Goal: Task Accomplishment & Management: Use online tool/utility

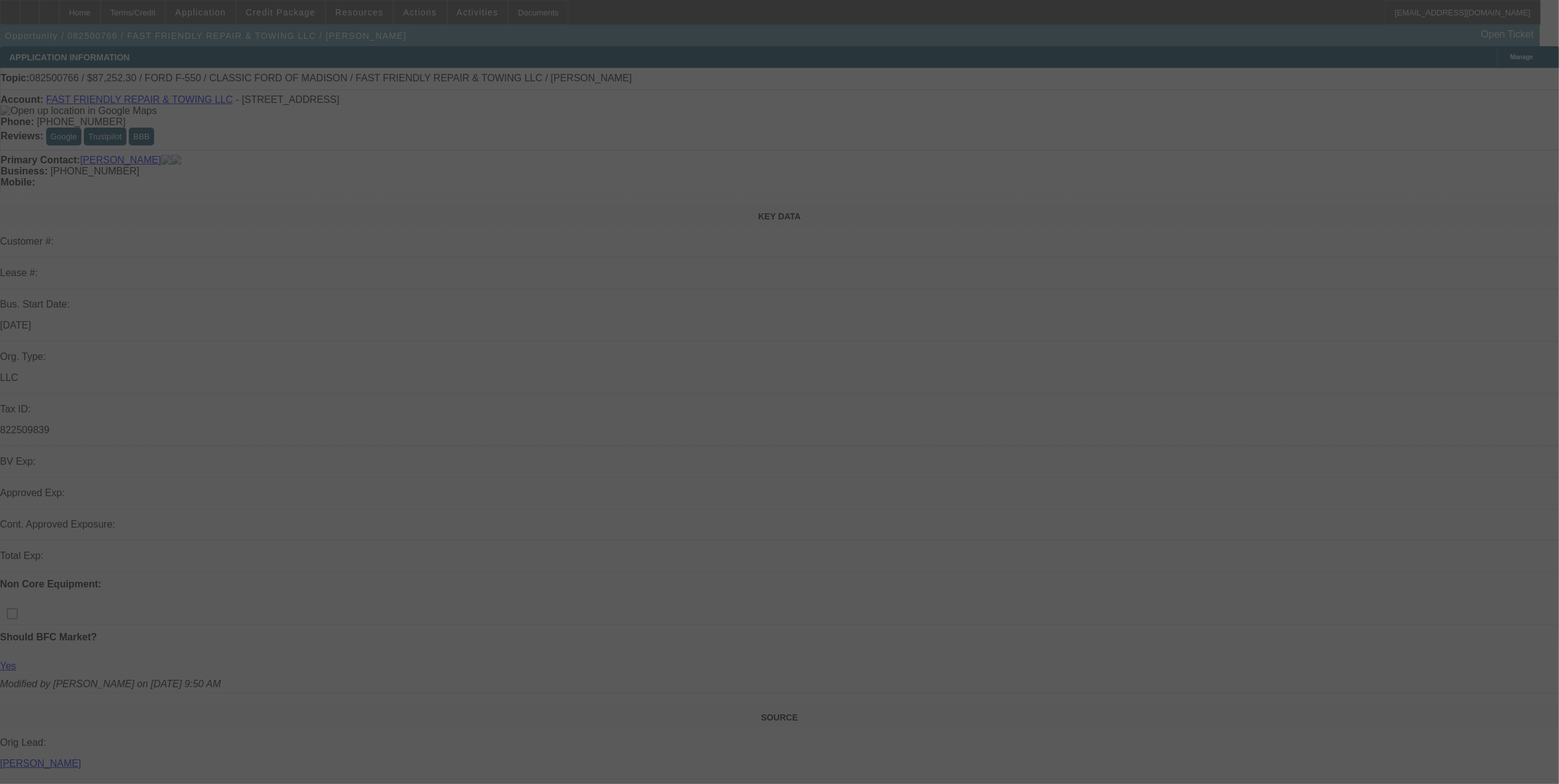
click at [822, 379] on div at bounding box center [779, 392] width 1559 height 784
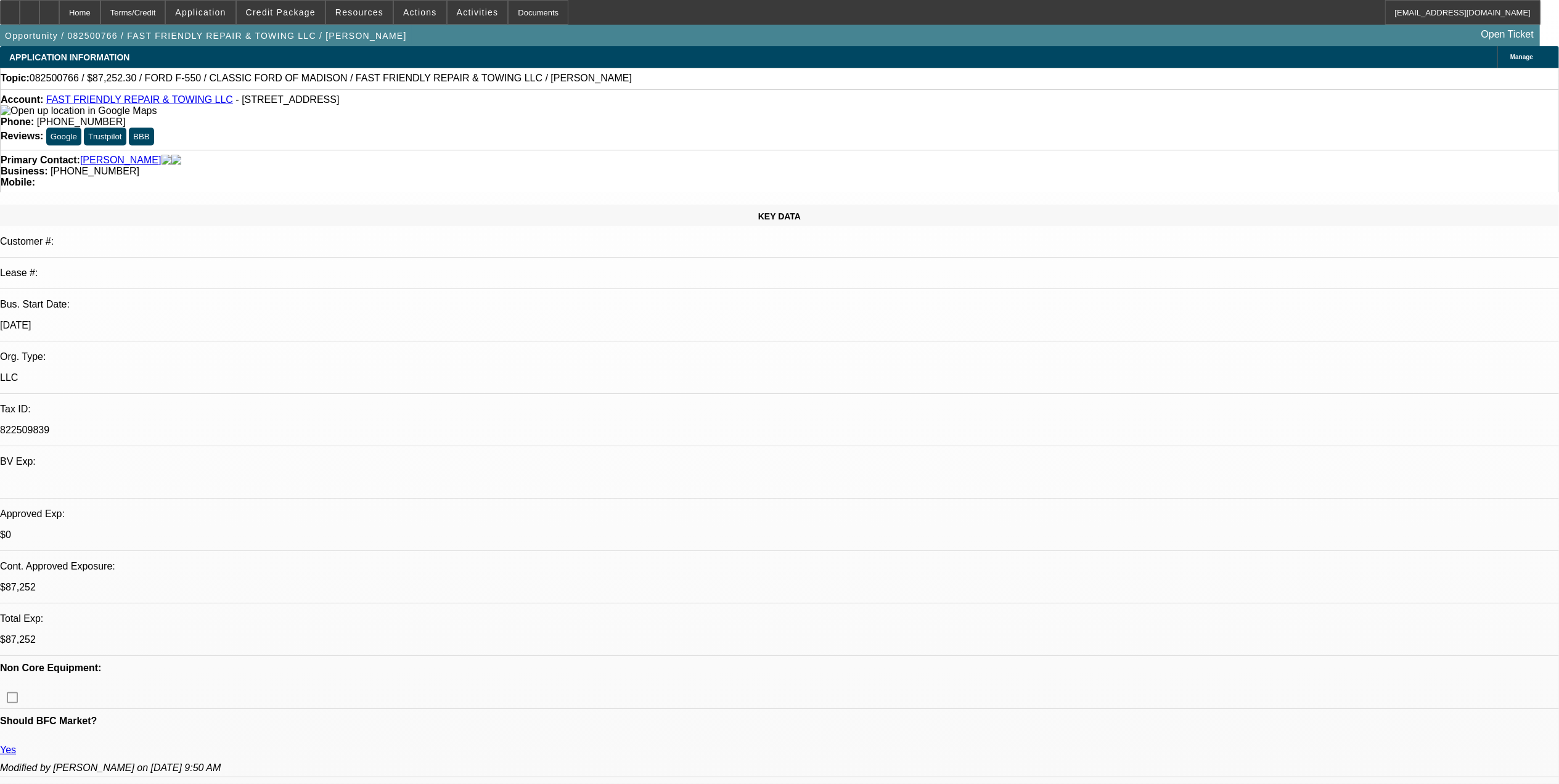
select select "0.1"
select select "2"
select select "0"
select select "0.1"
select select "2"
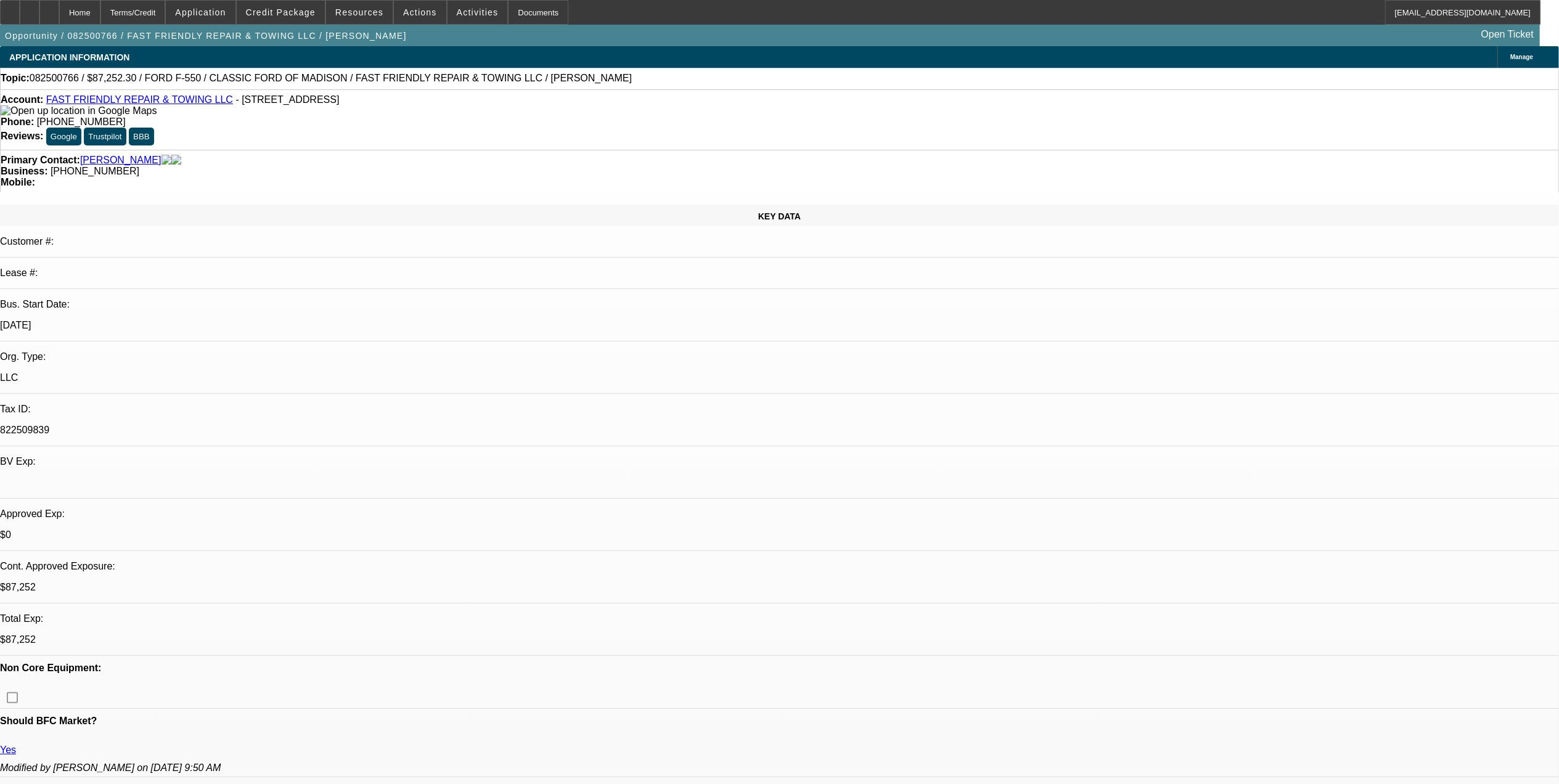
select select "0"
select select "0.1"
select select "2"
select select "0"
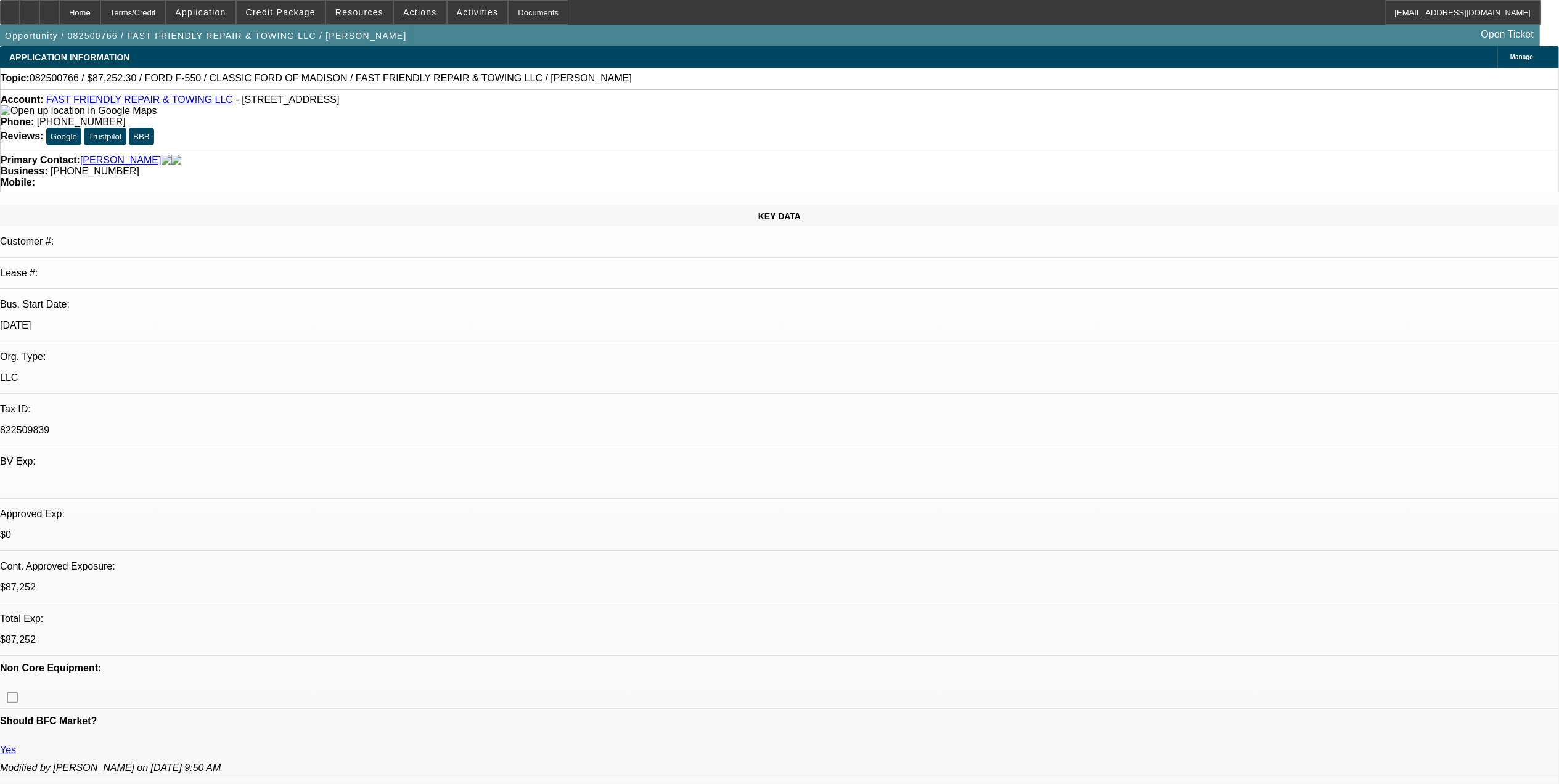
select select "0"
select select "1"
select select "2"
select select "6"
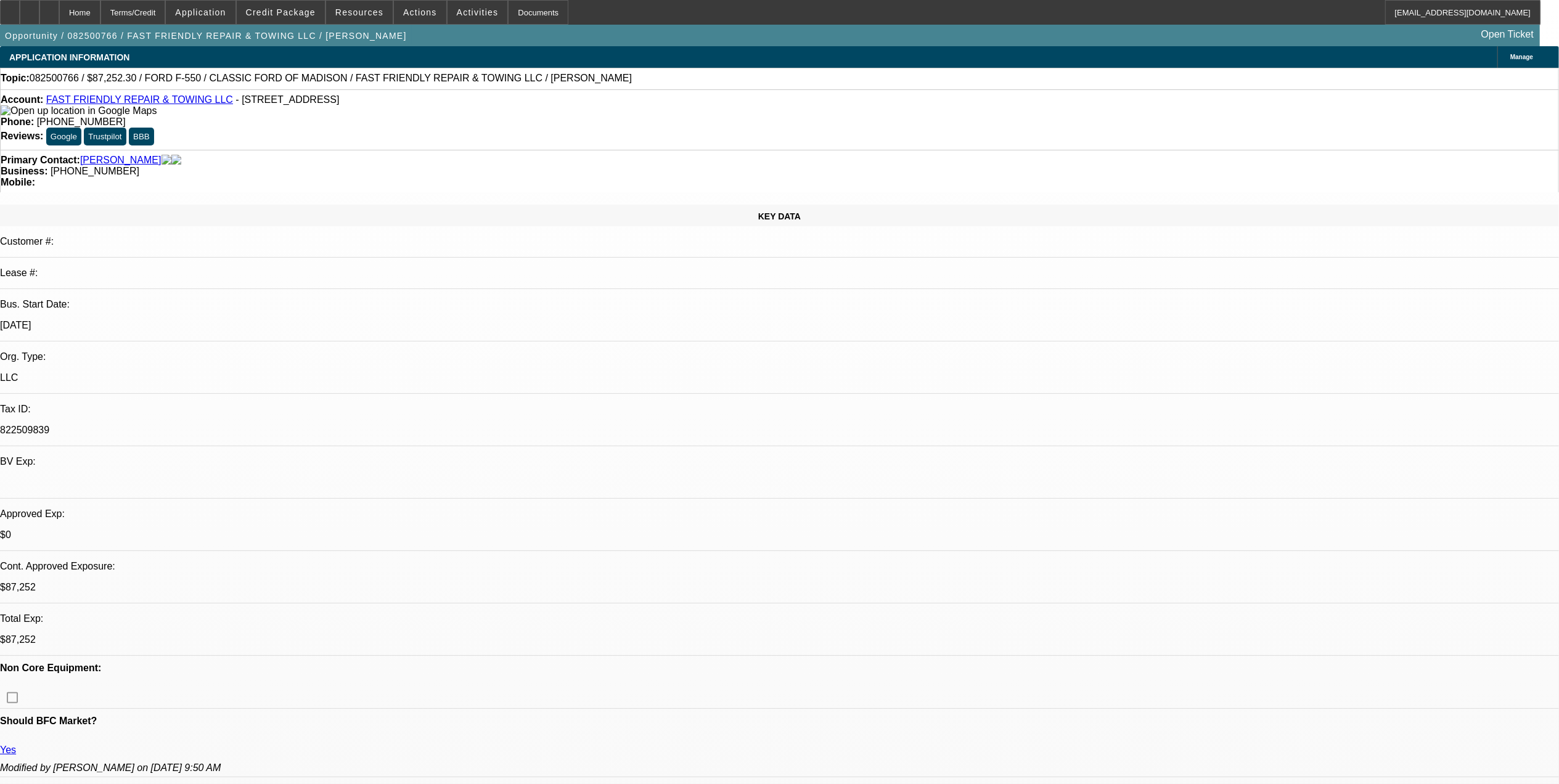
select select "1"
select select "2"
select select "6"
select select "1"
select select "2"
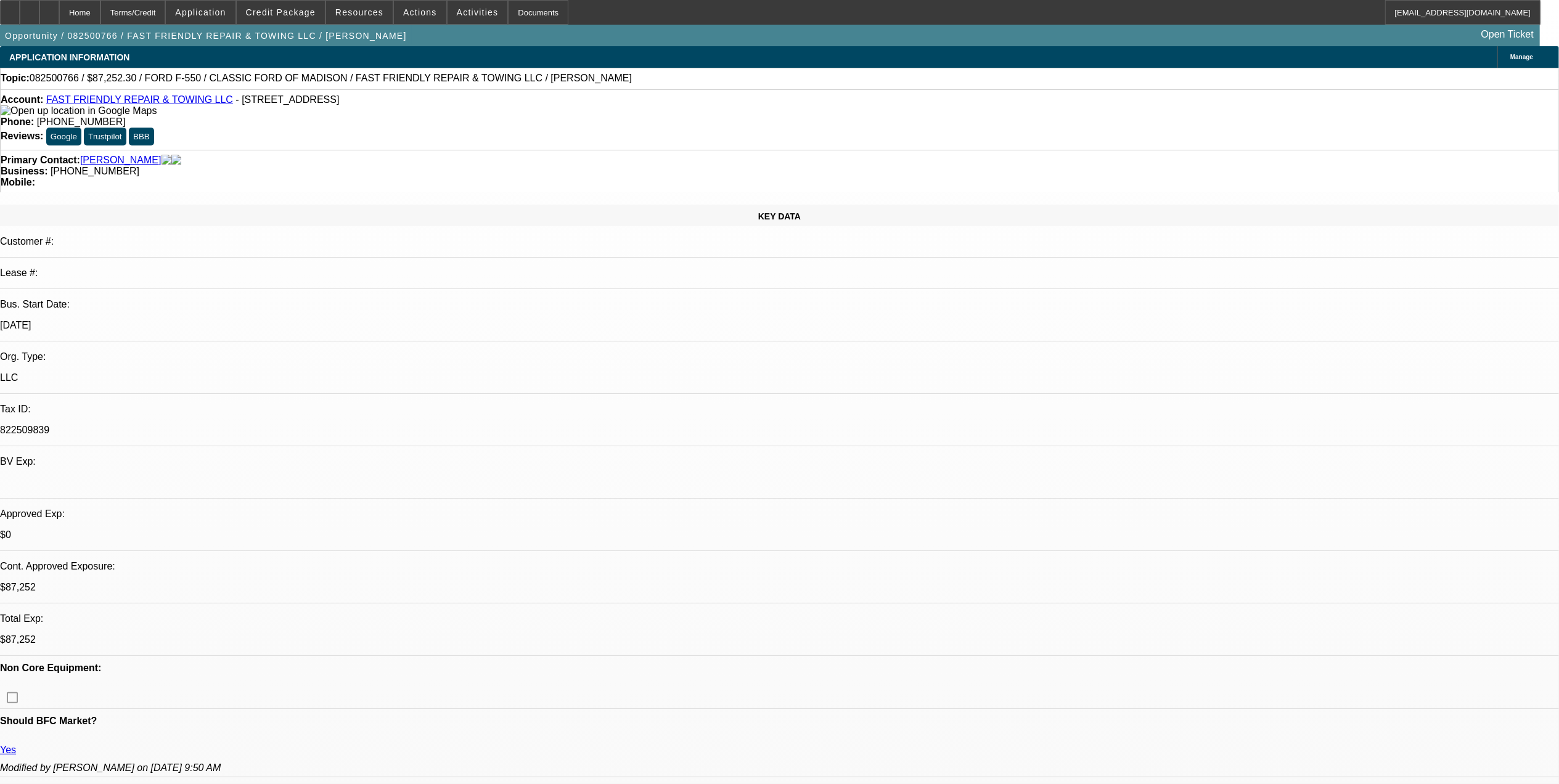
select select "6"
select select "1"
select select "3"
select select "6"
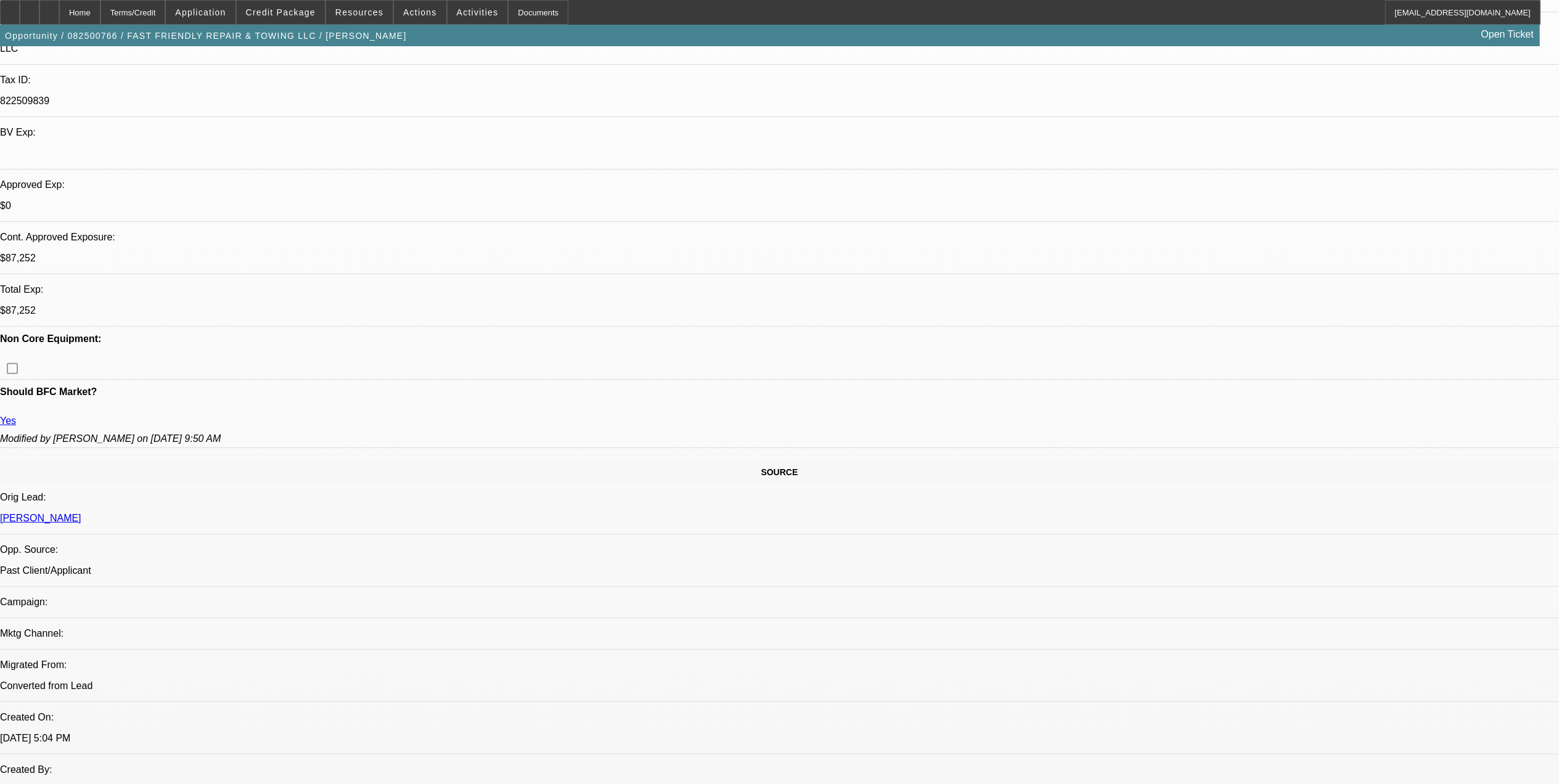
scroll to position [329, 0]
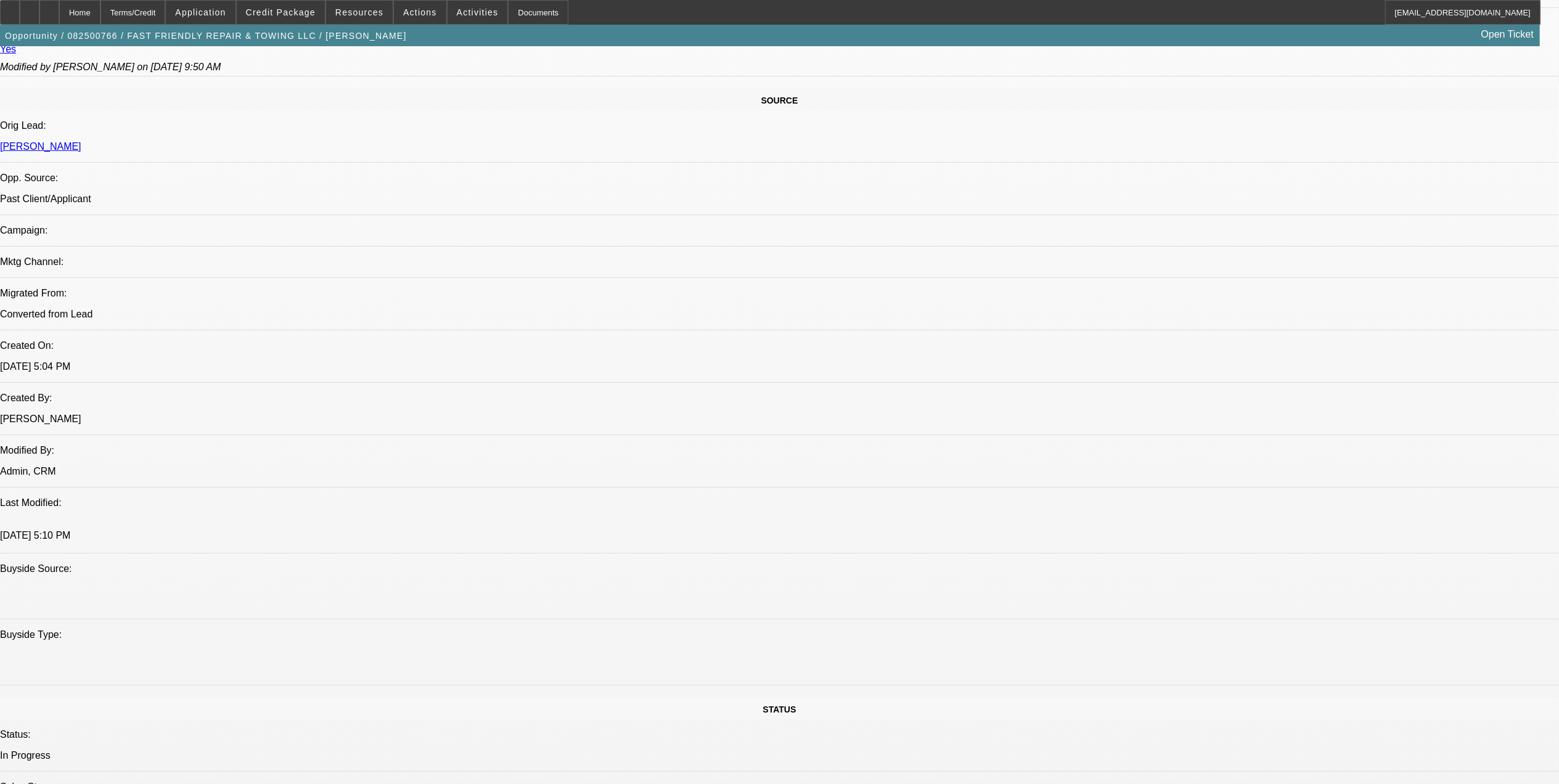
scroll to position [740, 0]
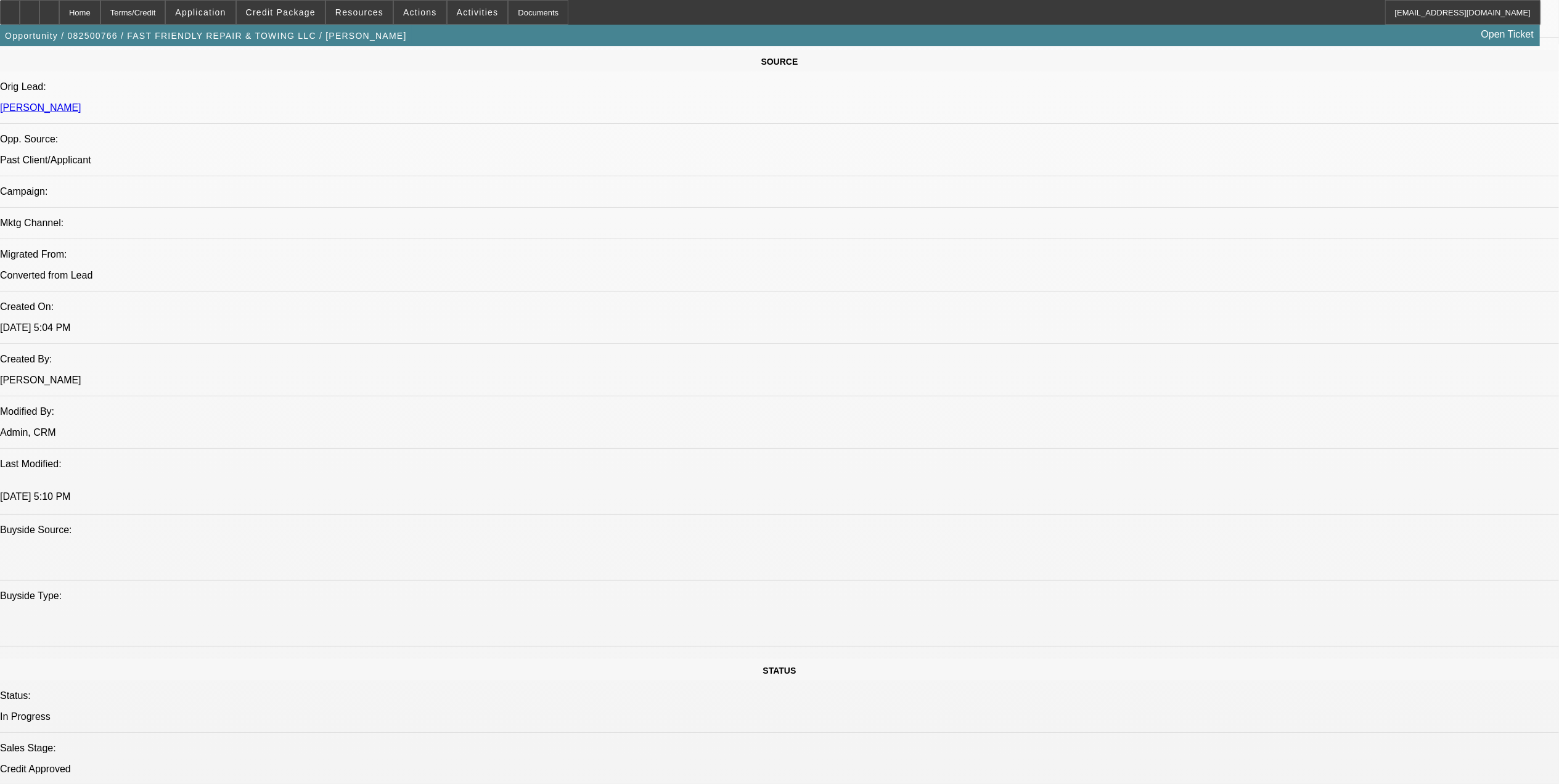
drag, startPoint x: 433, startPoint y: 573, endPoint x: 476, endPoint y: 570, distance: 43.1
drag, startPoint x: 564, startPoint y: 473, endPoint x: 829, endPoint y: 481, distance: 265.1
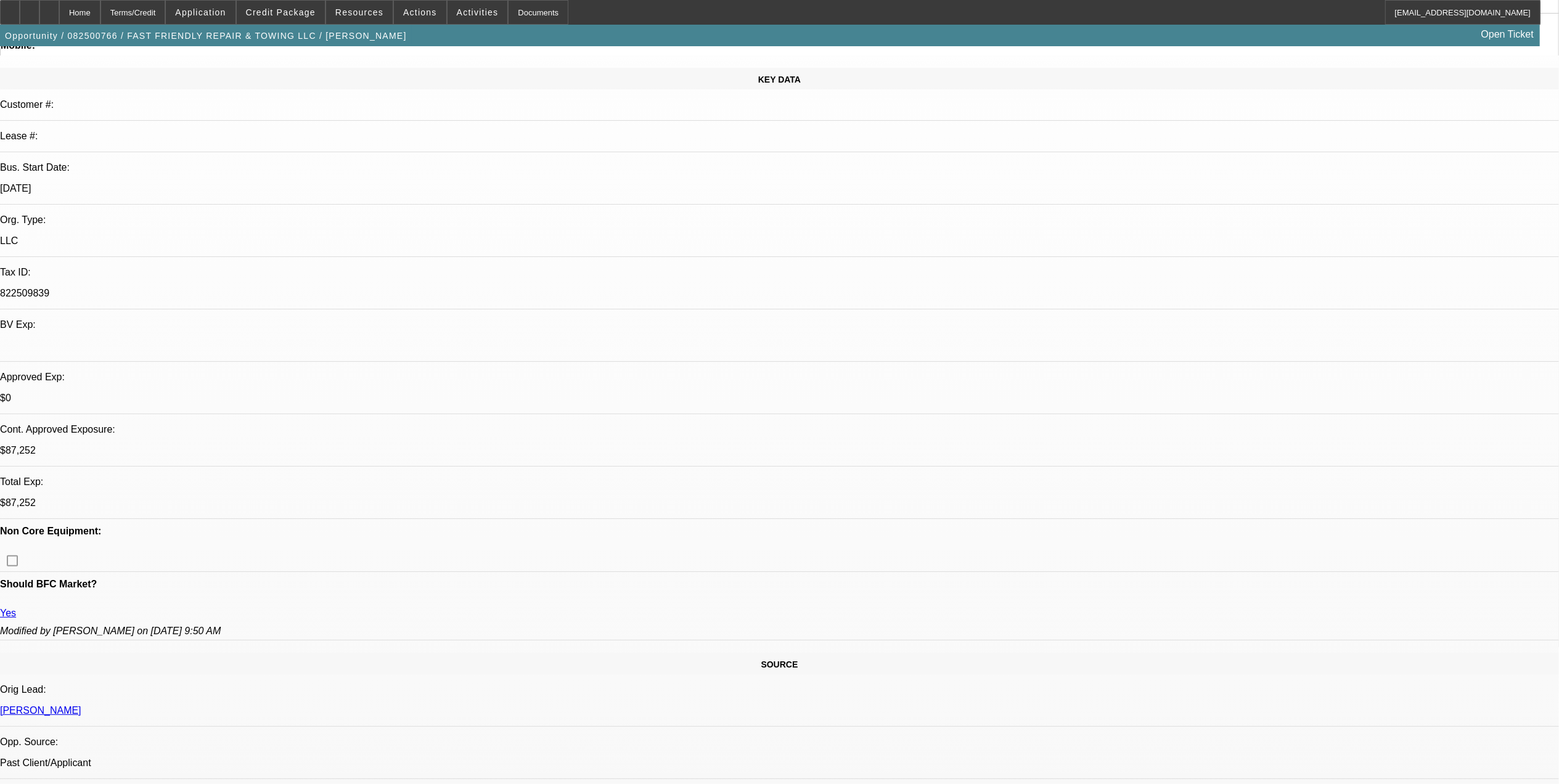
scroll to position [82, 0]
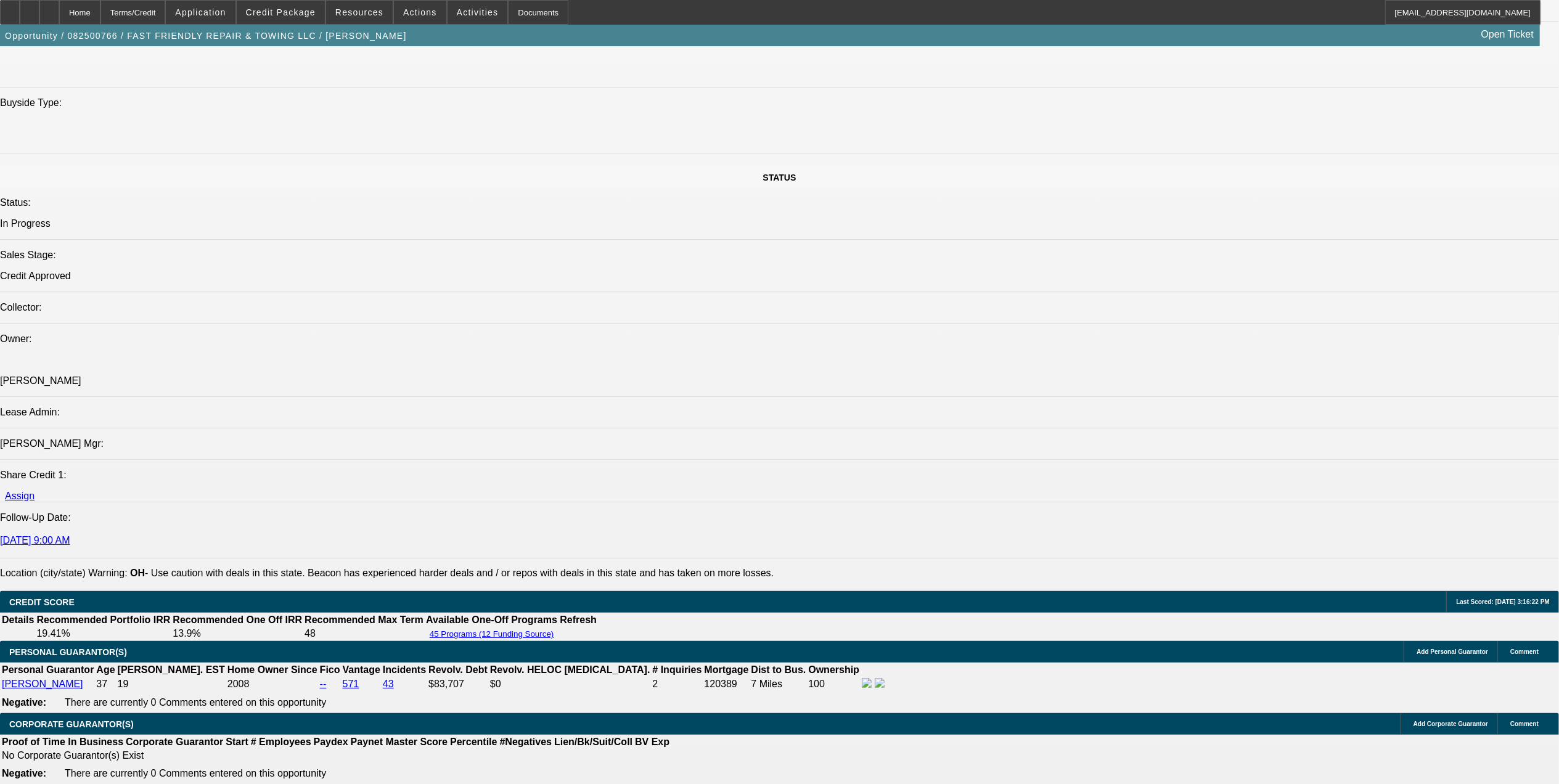
scroll to position [1726, 0]
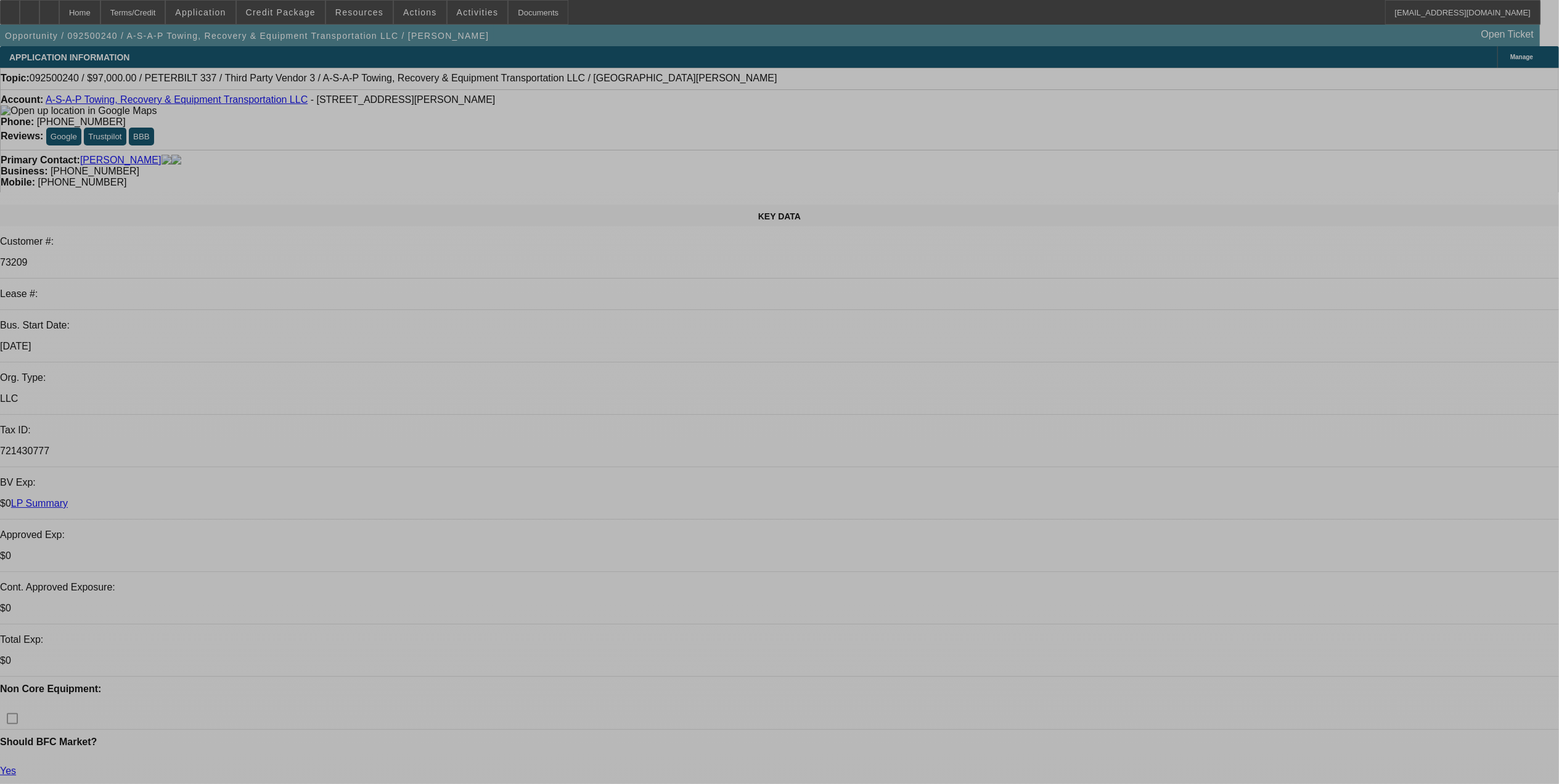
select select "0"
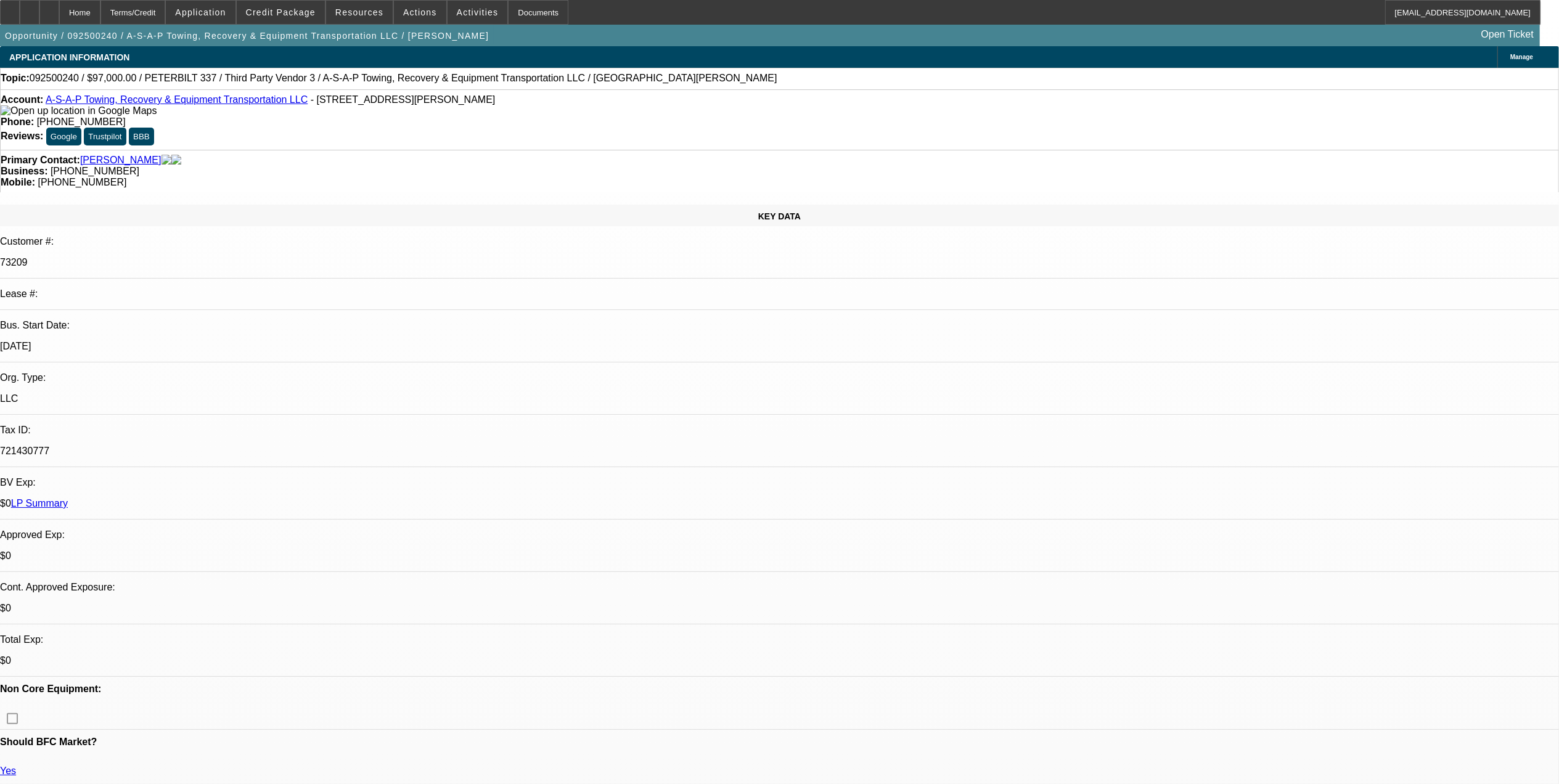
select select "0"
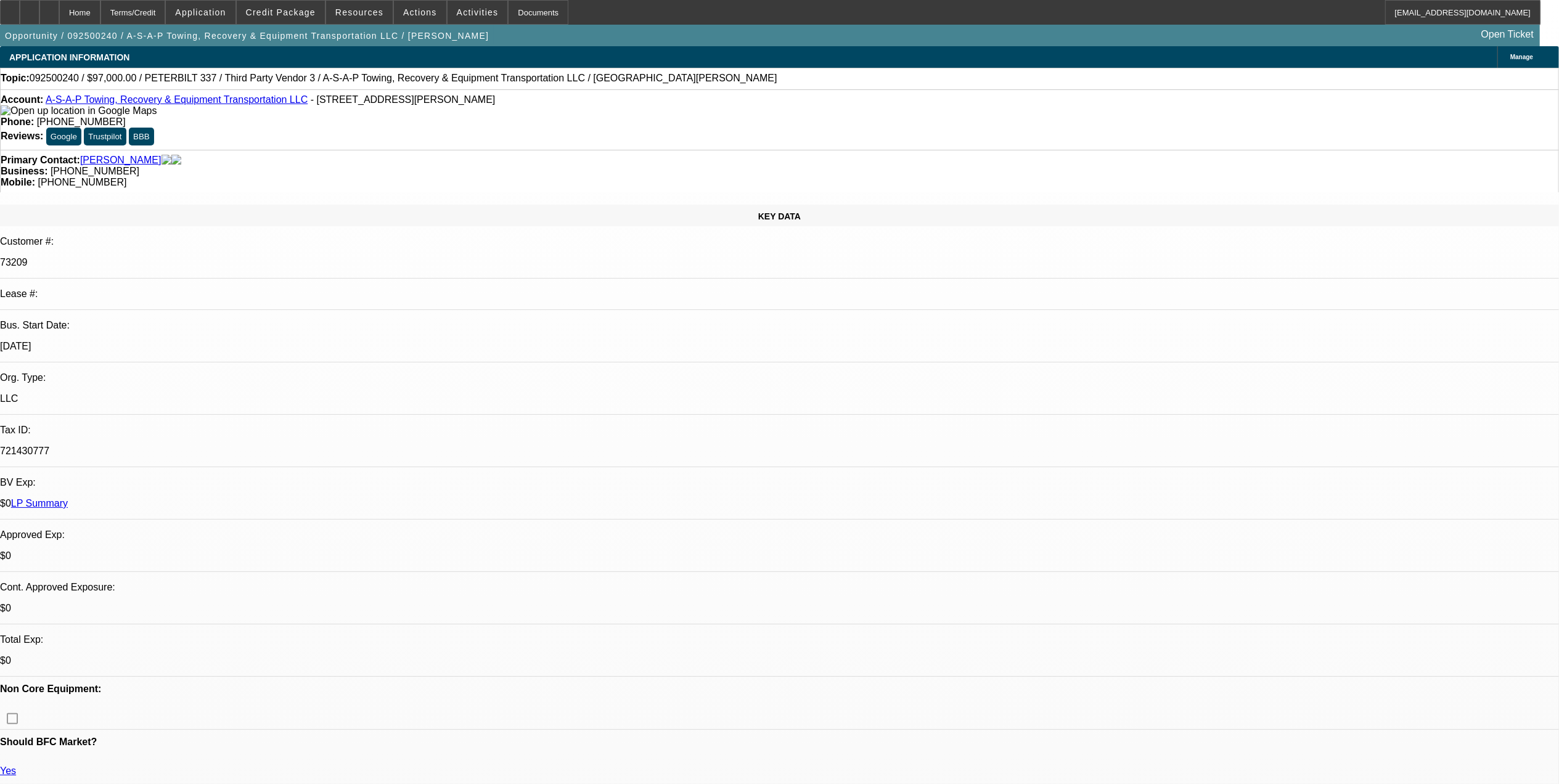
select select "0"
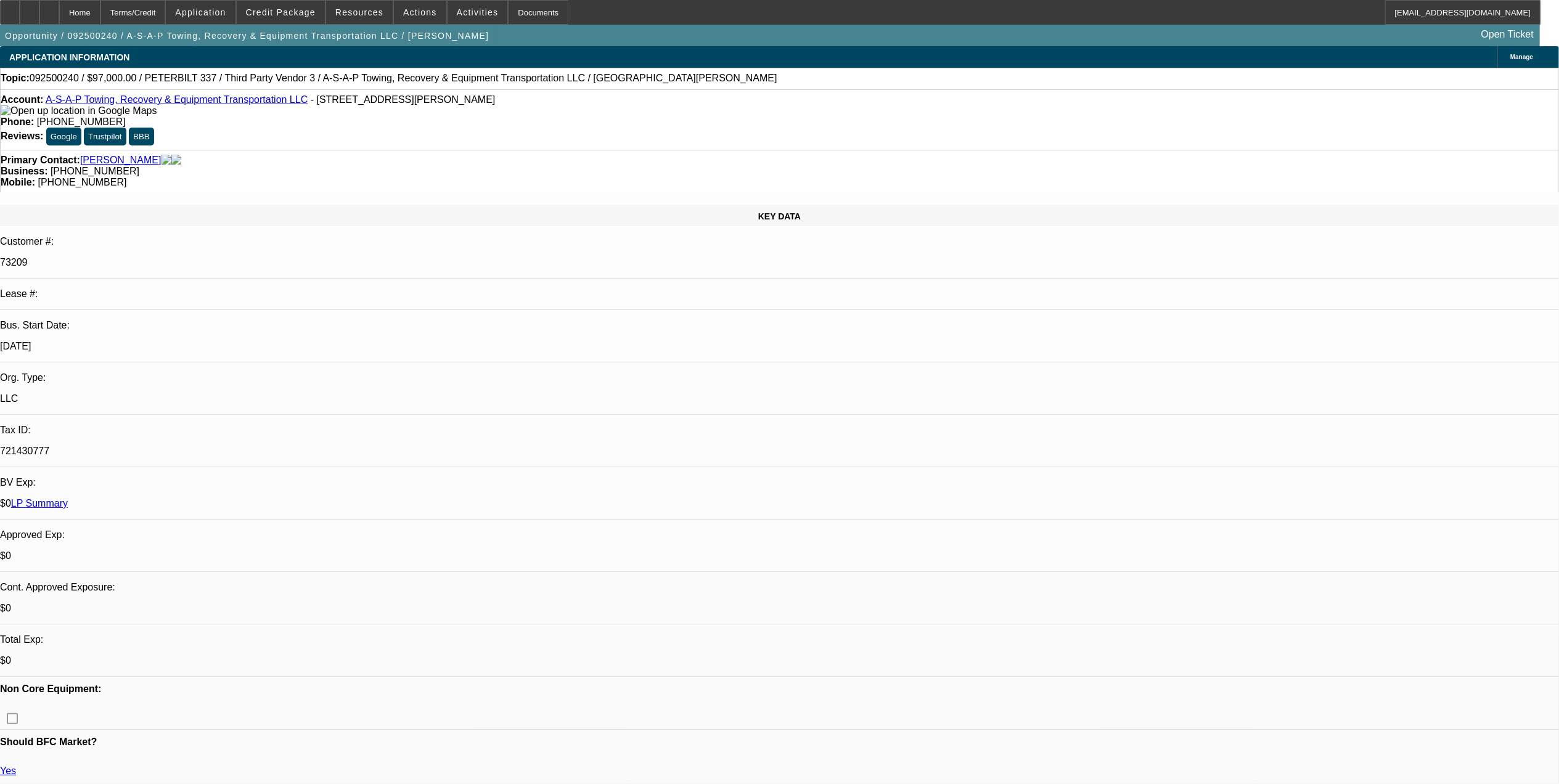
select select "0"
select select "1"
select select "6"
select select "1"
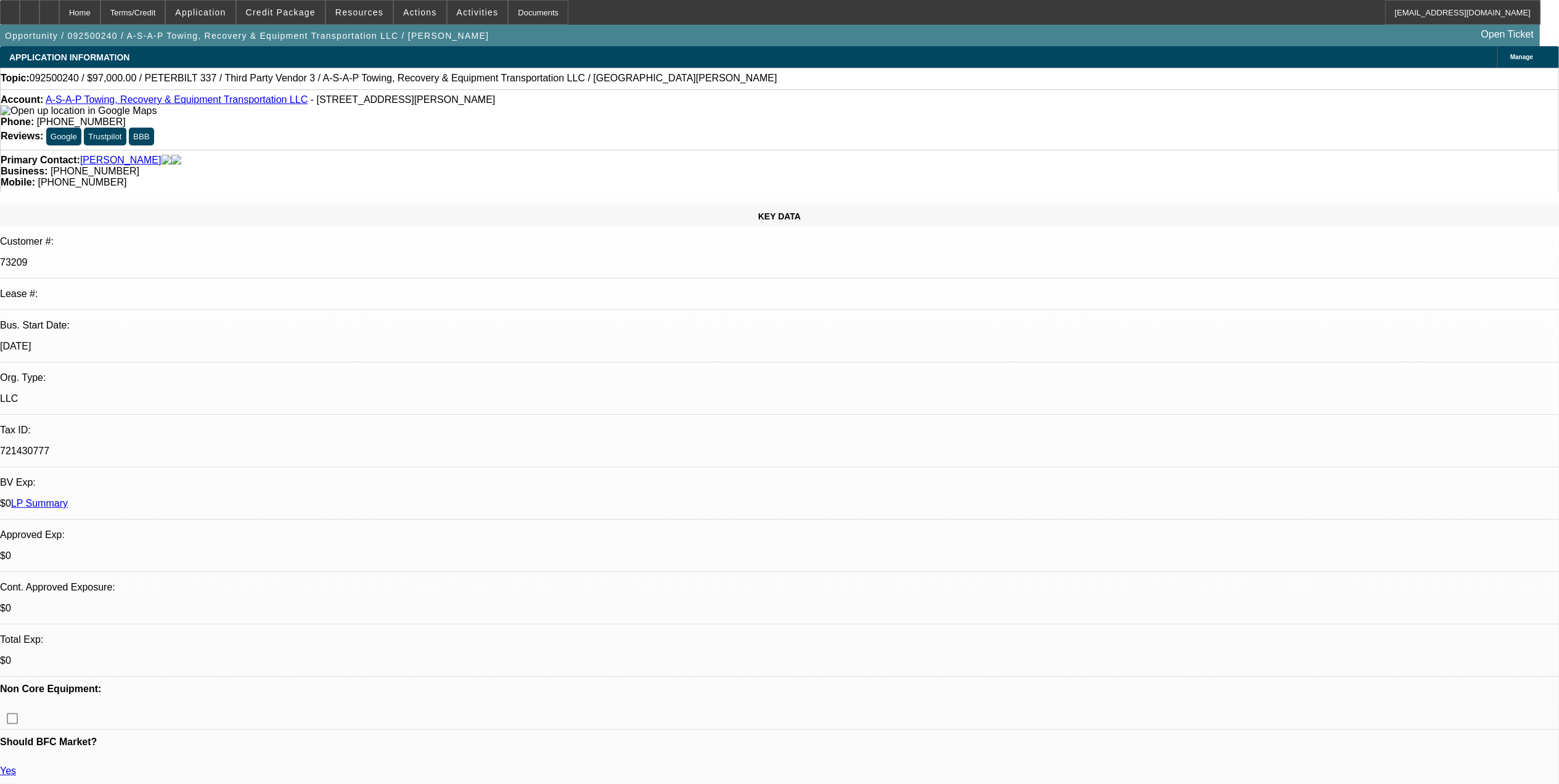
select select "1"
select select "6"
select select "1"
select select "3"
select select "6"
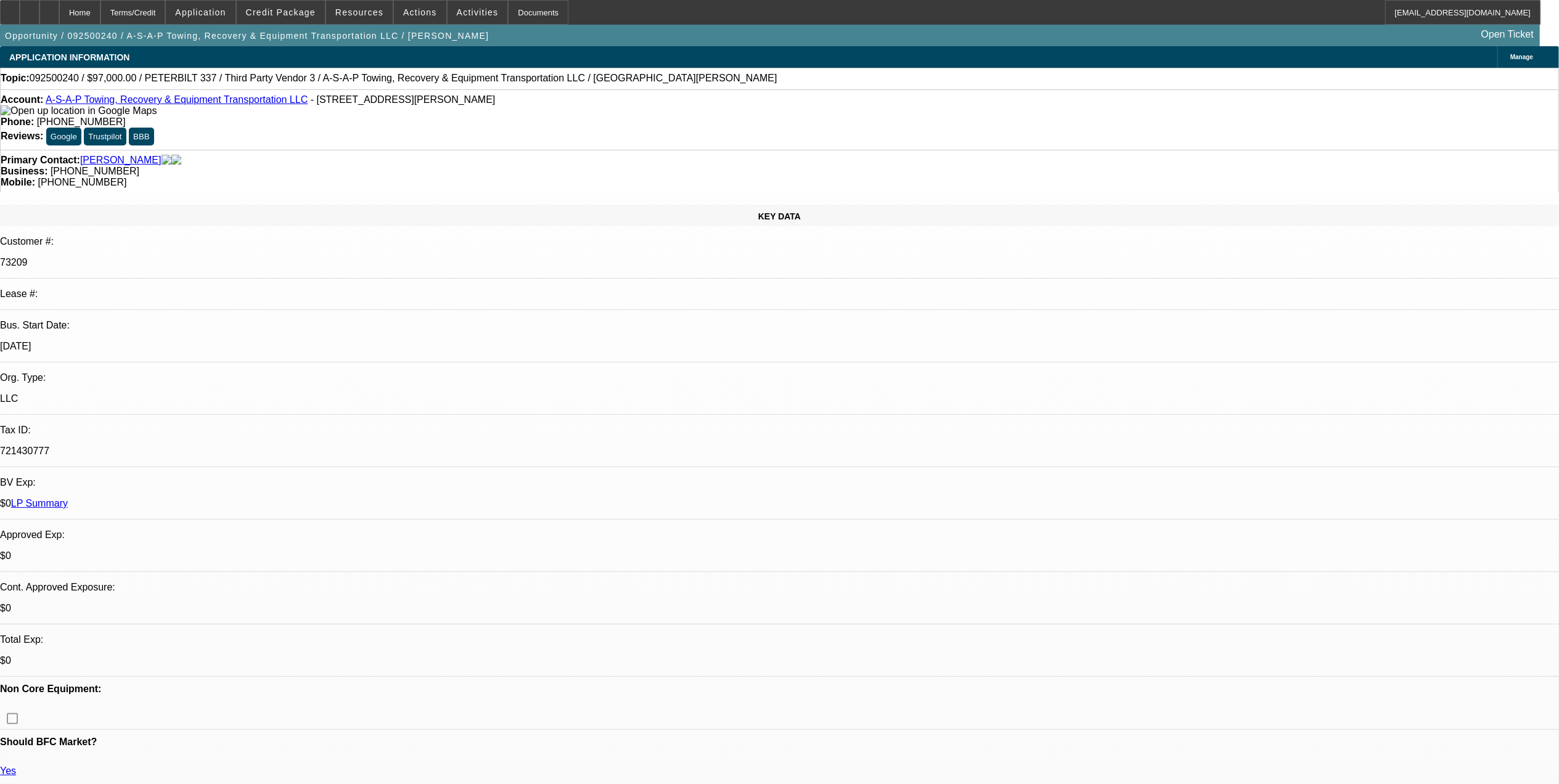
select select "1"
select select "3"
select select "6"
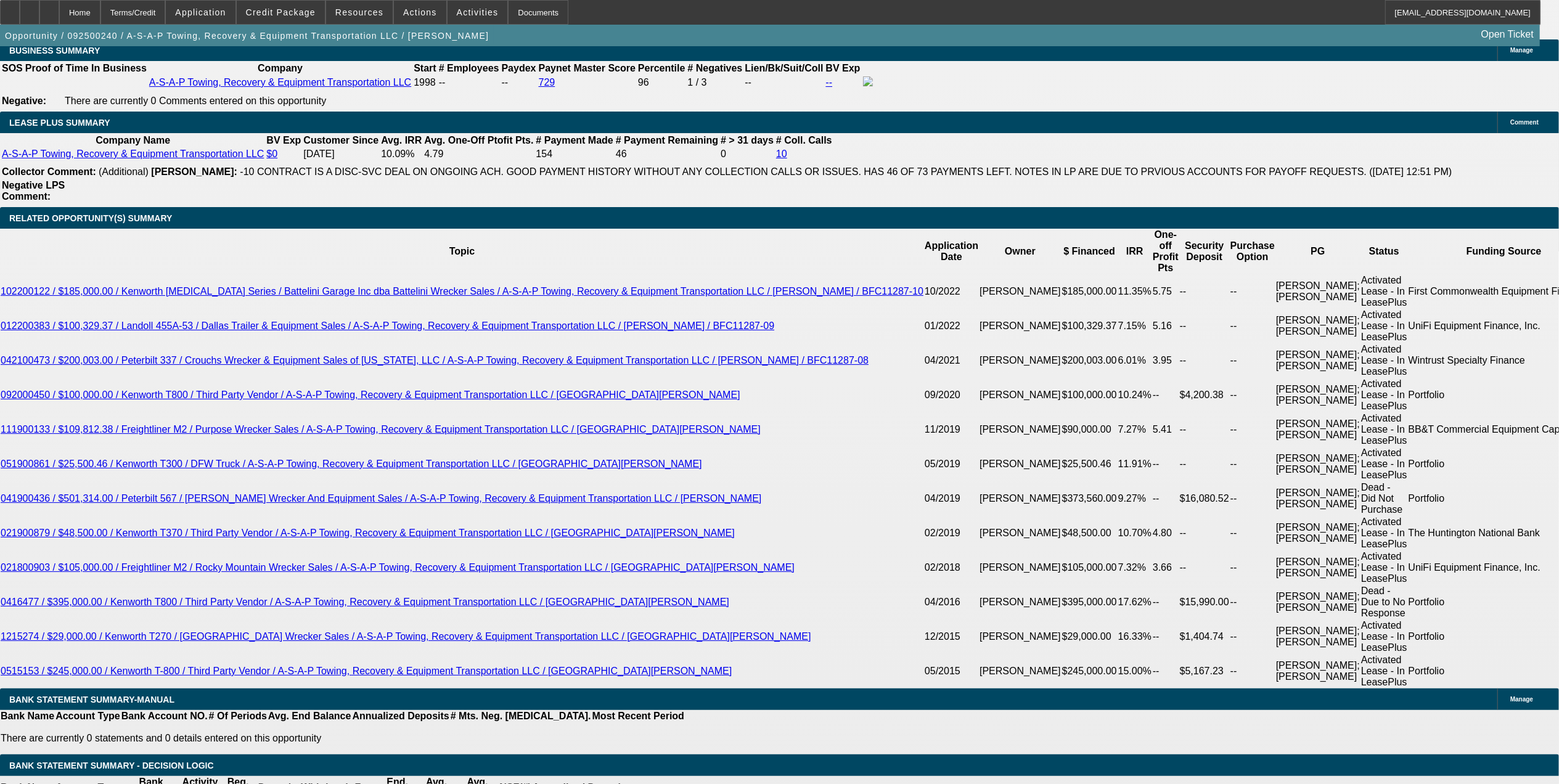
scroll to position [2136, 0]
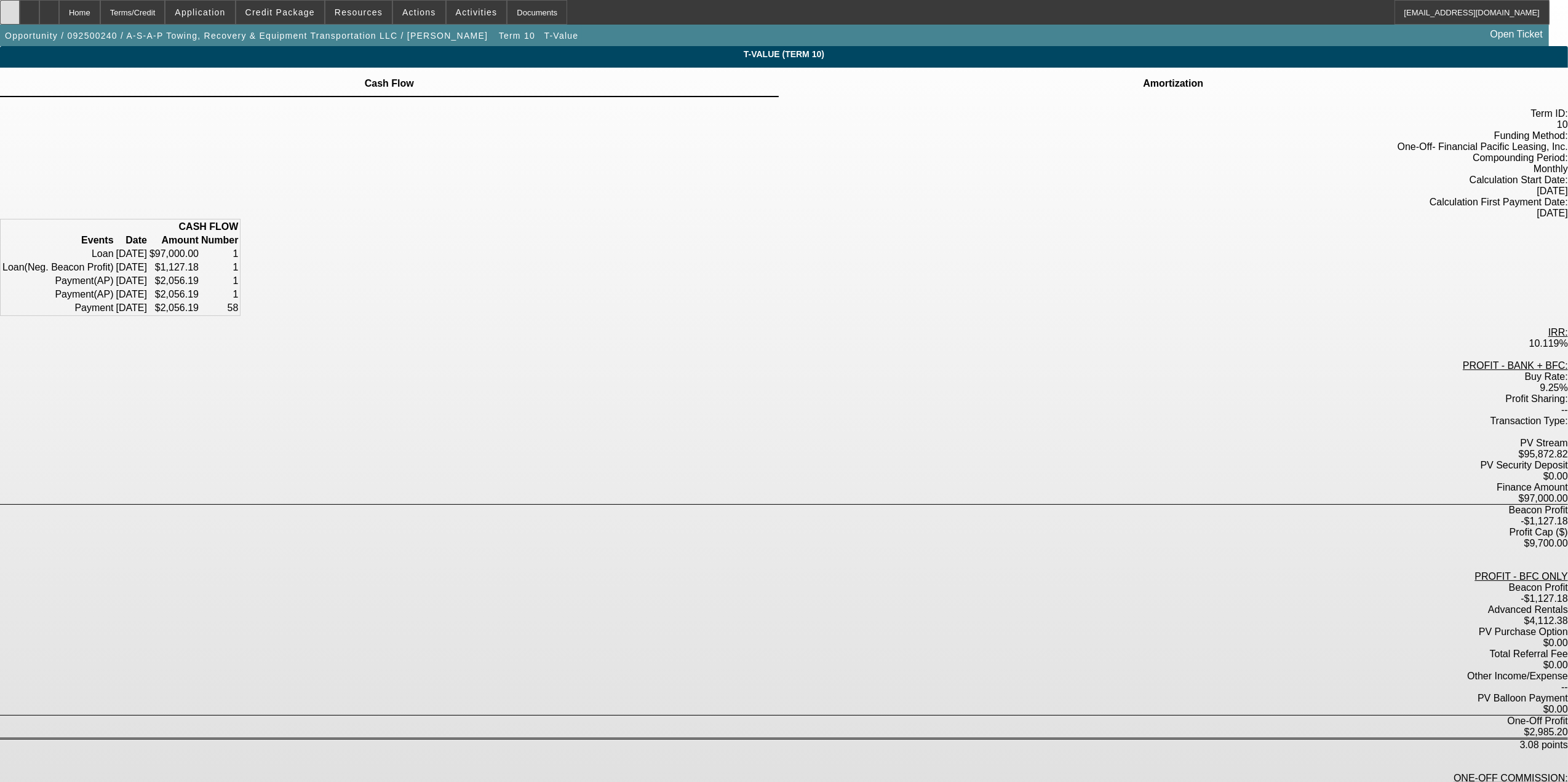
click at [20, 18] on div at bounding box center [10, 12] width 20 height 25
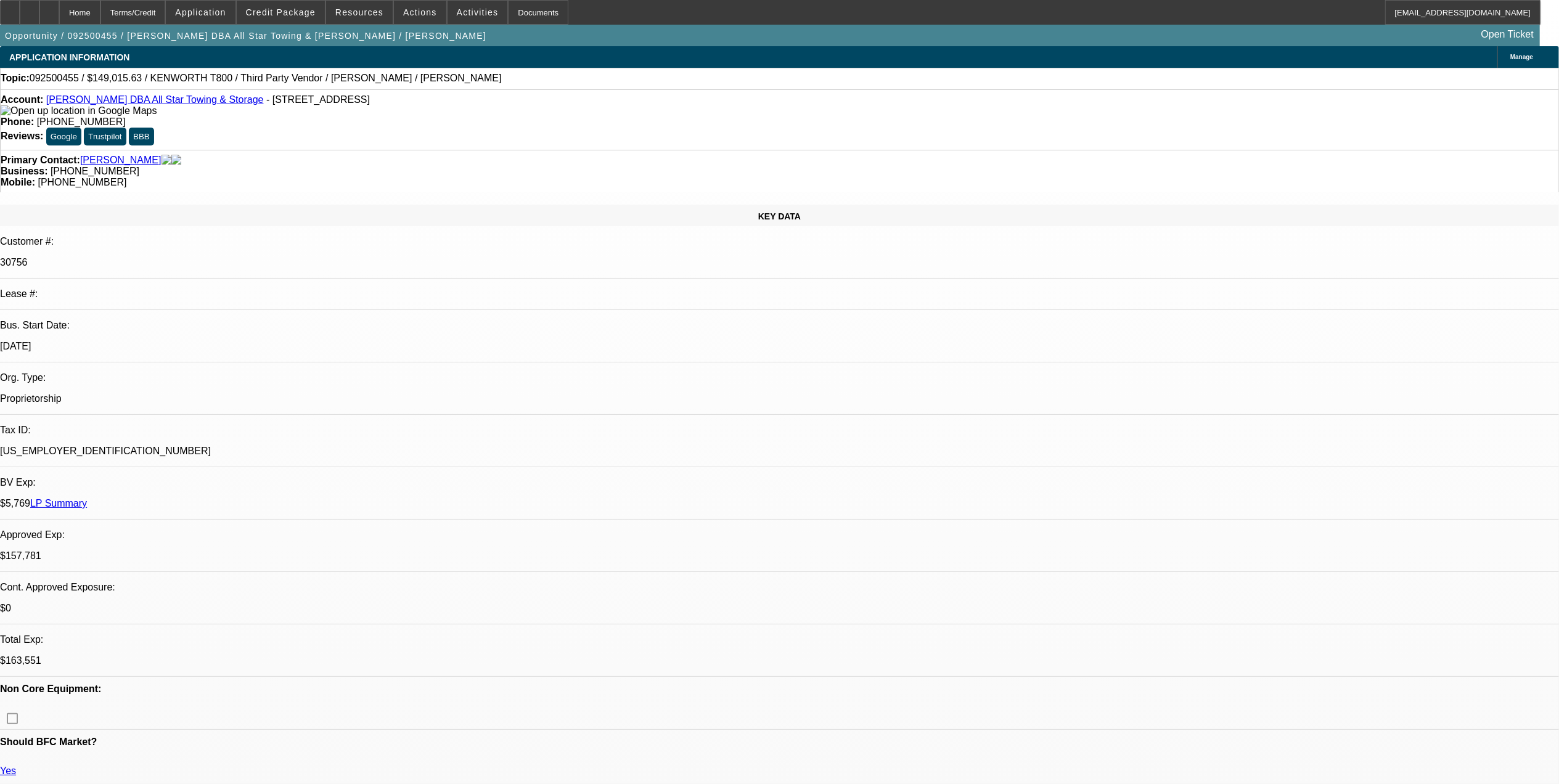
select select "0.15"
select select "2"
select select "0.1"
select select "1"
select select "2"
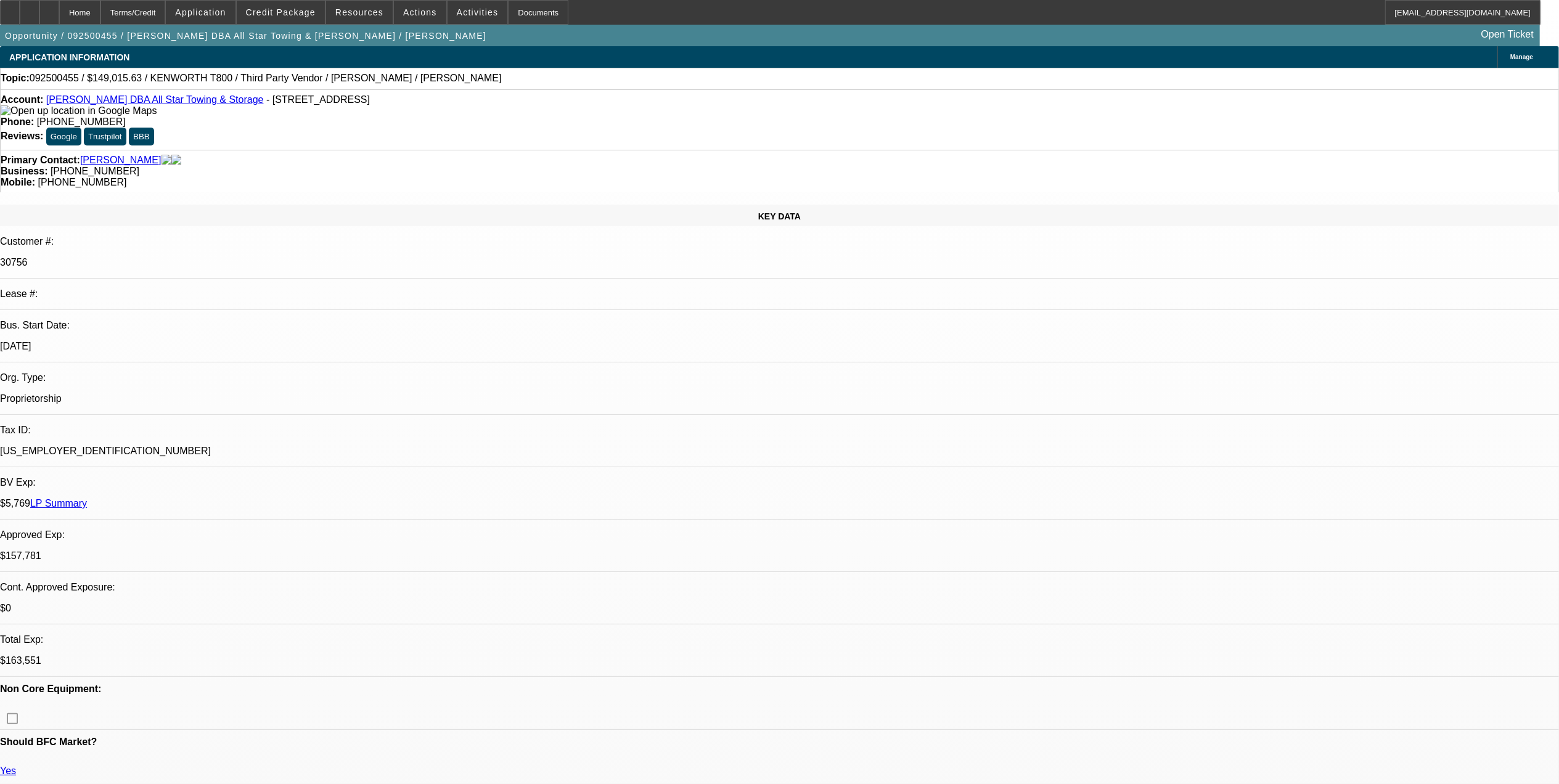
select select "4"
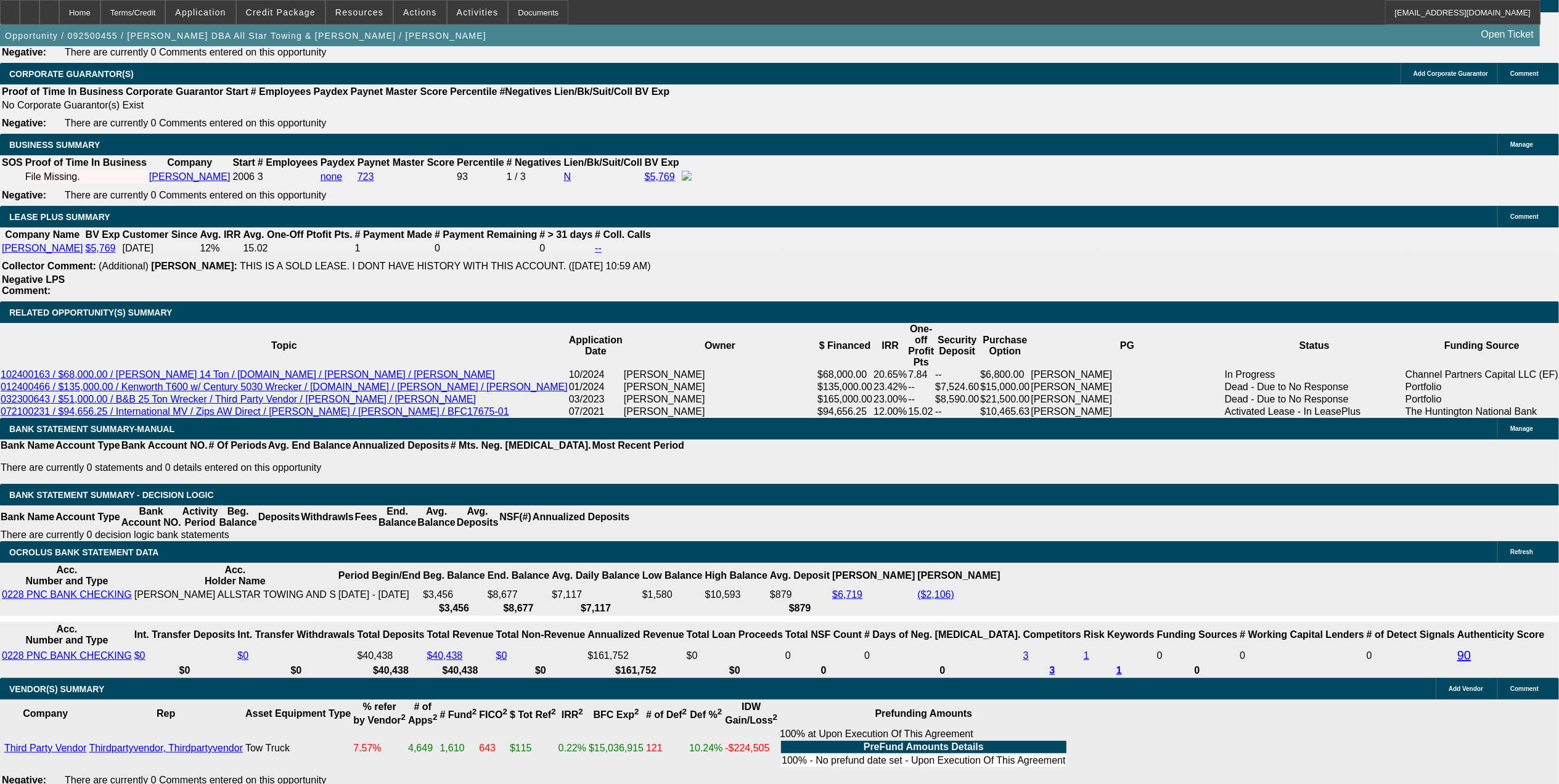
scroll to position [2072, 0]
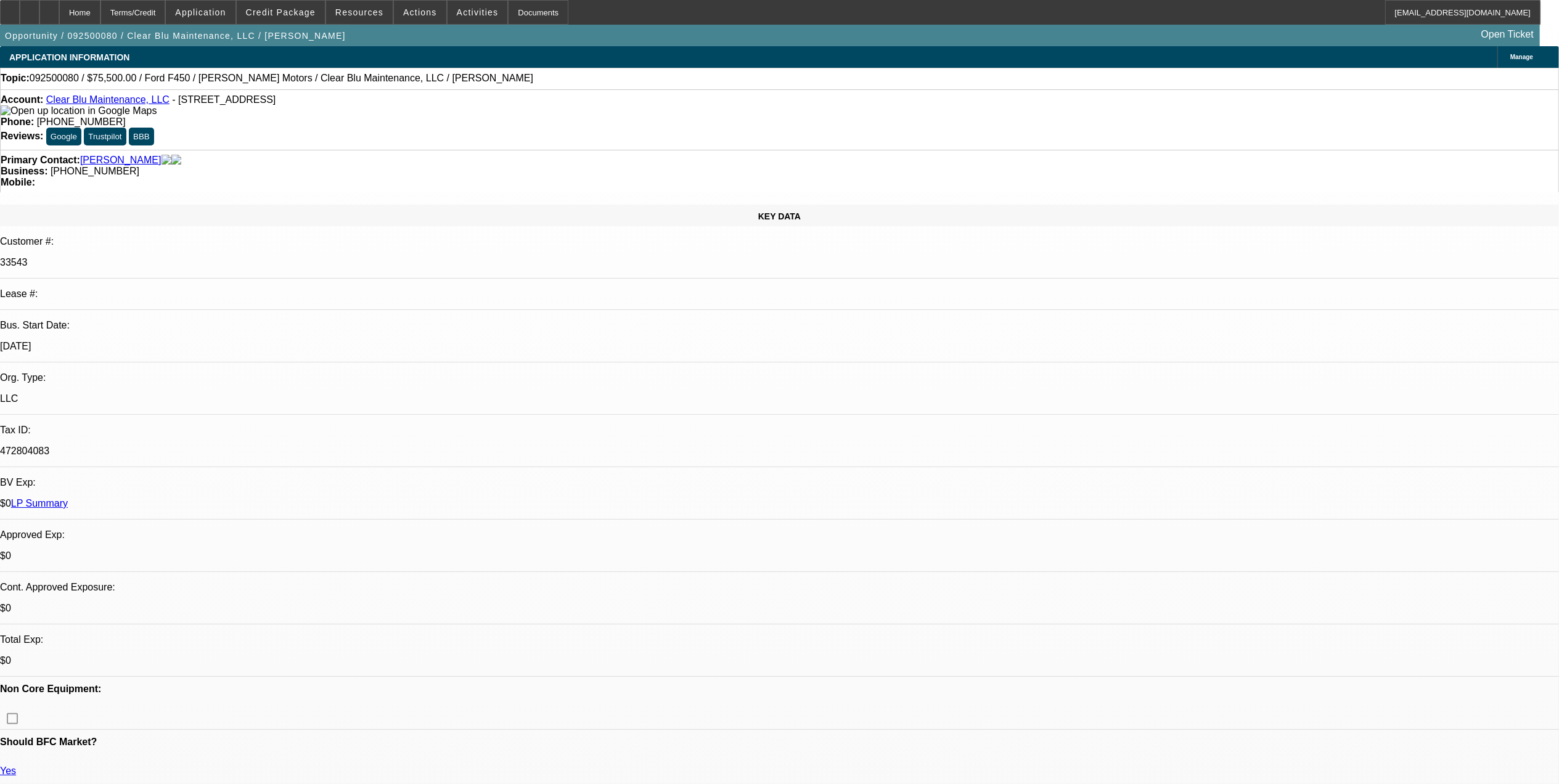
select select "0"
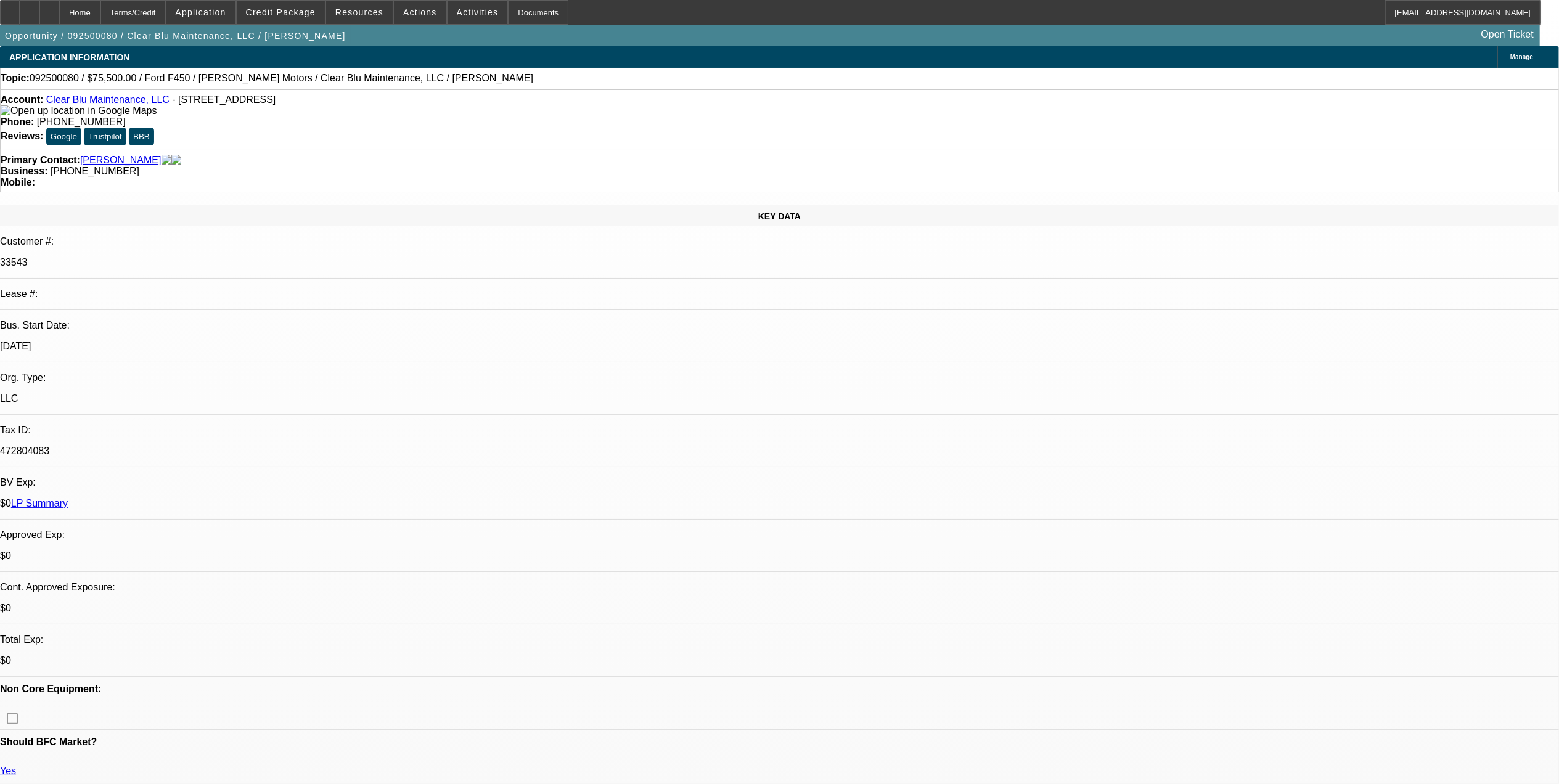
select select "0"
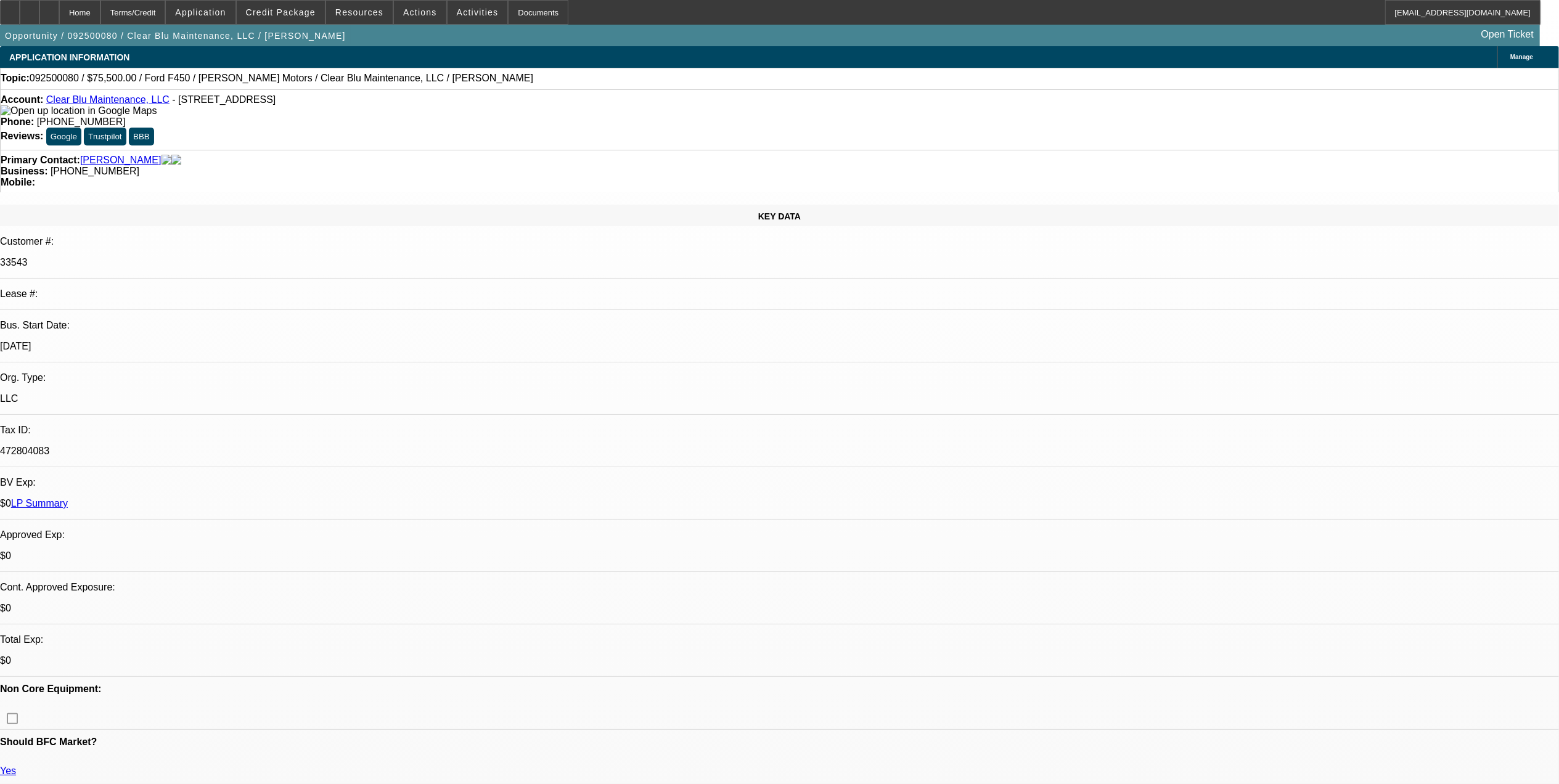
select select "0"
select select "1"
select select "6"
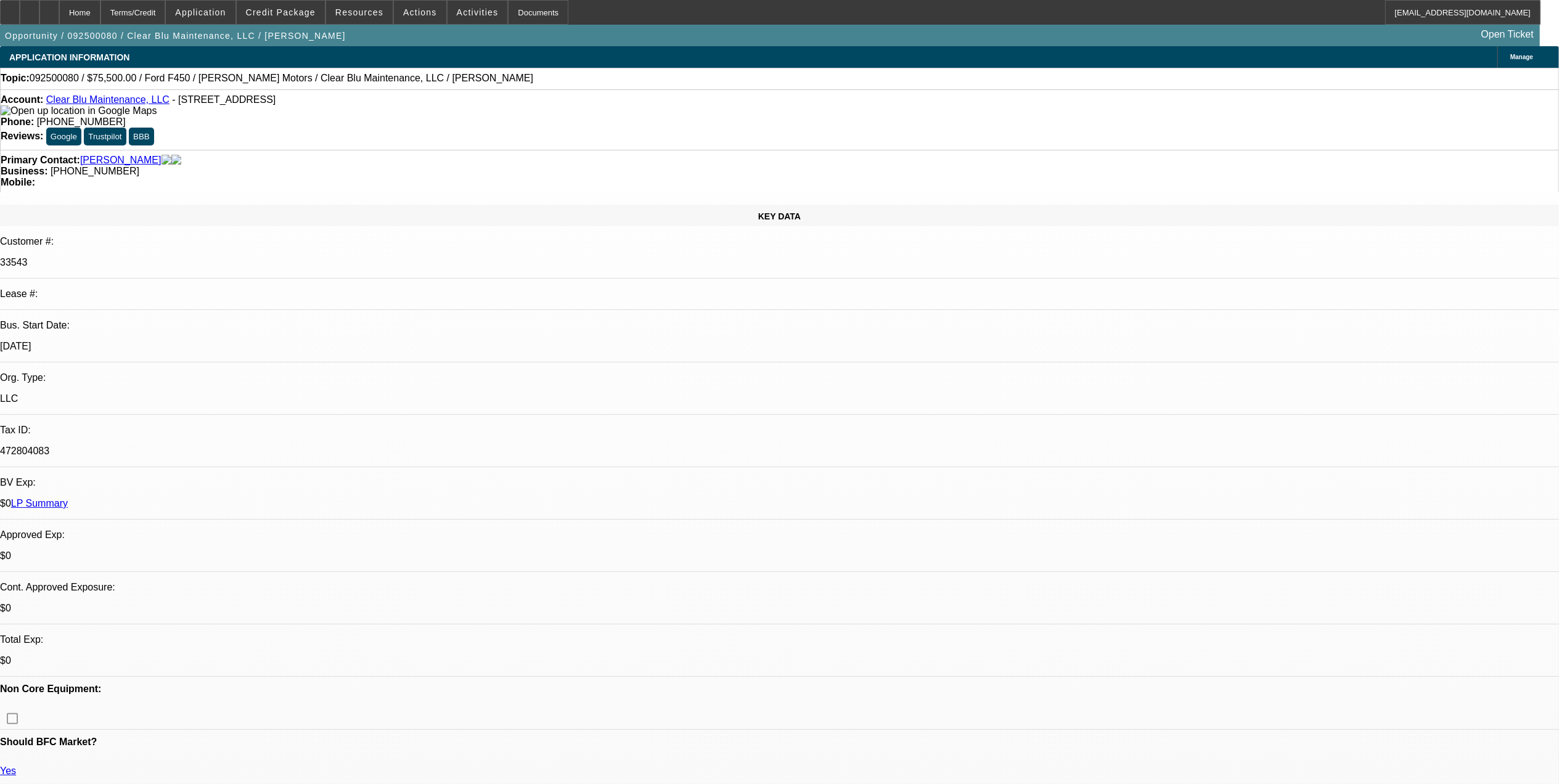
select select "1"
select select "6"
select select "1"
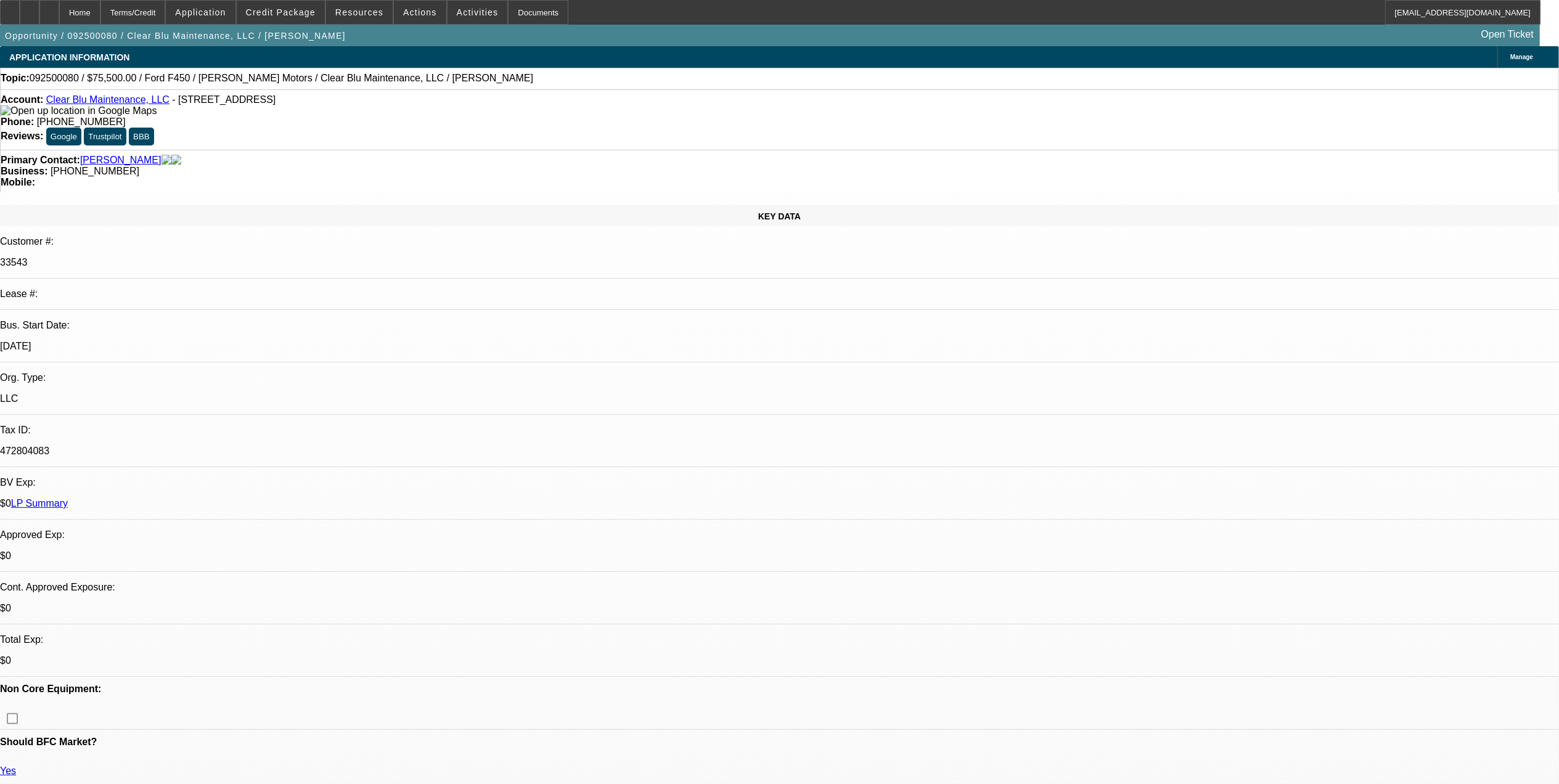
select select "6"
select select "1"
select select "6"
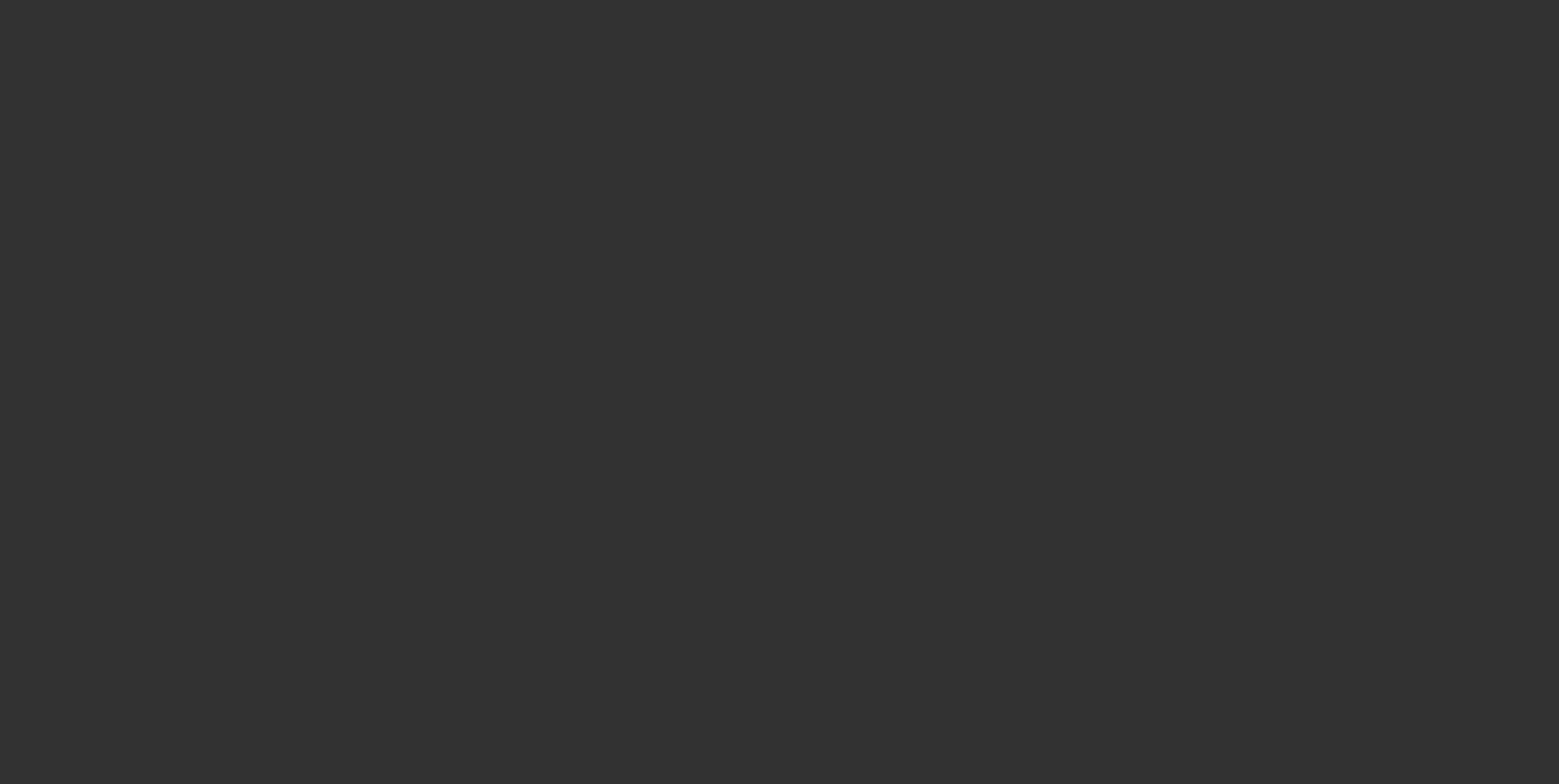
select select "0"
select select "0.1"
select select "4"
select select "0"
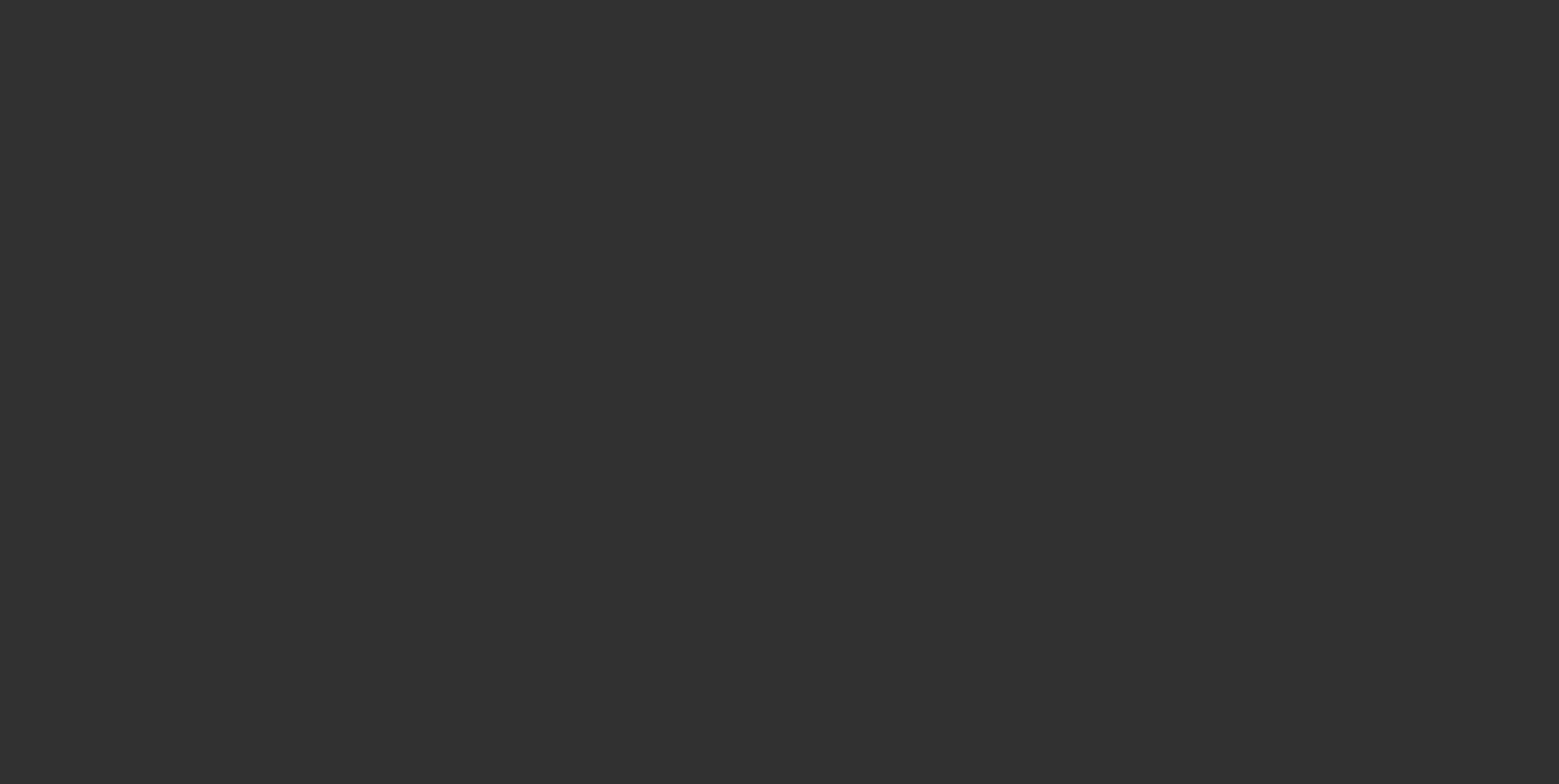
select select "0"
select select "0.1"
select select "4"
select select "0"
select select "2"
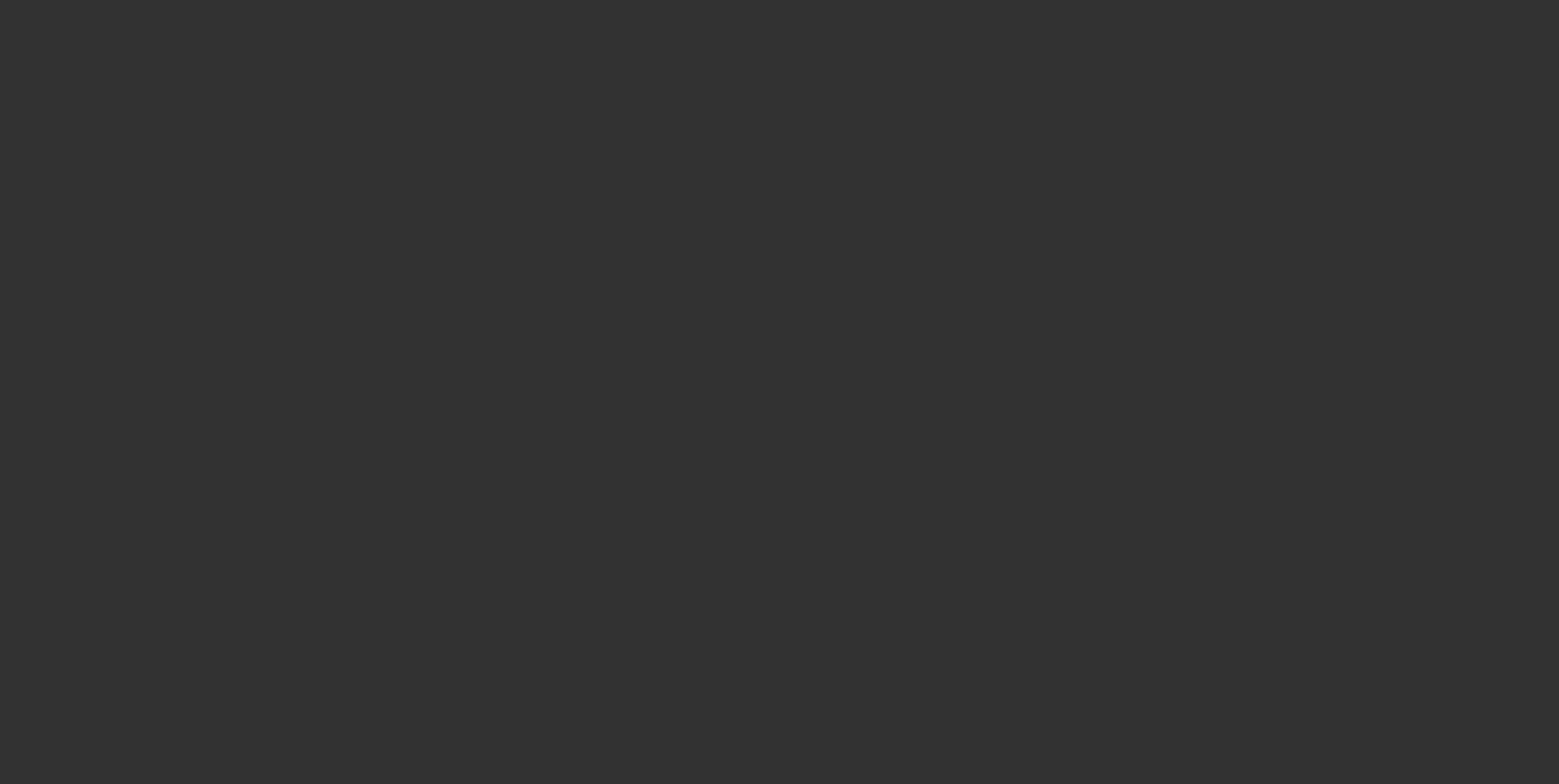
select select "2"
select select "0.1"
select select "4"
select select "0.1"
select select "2"
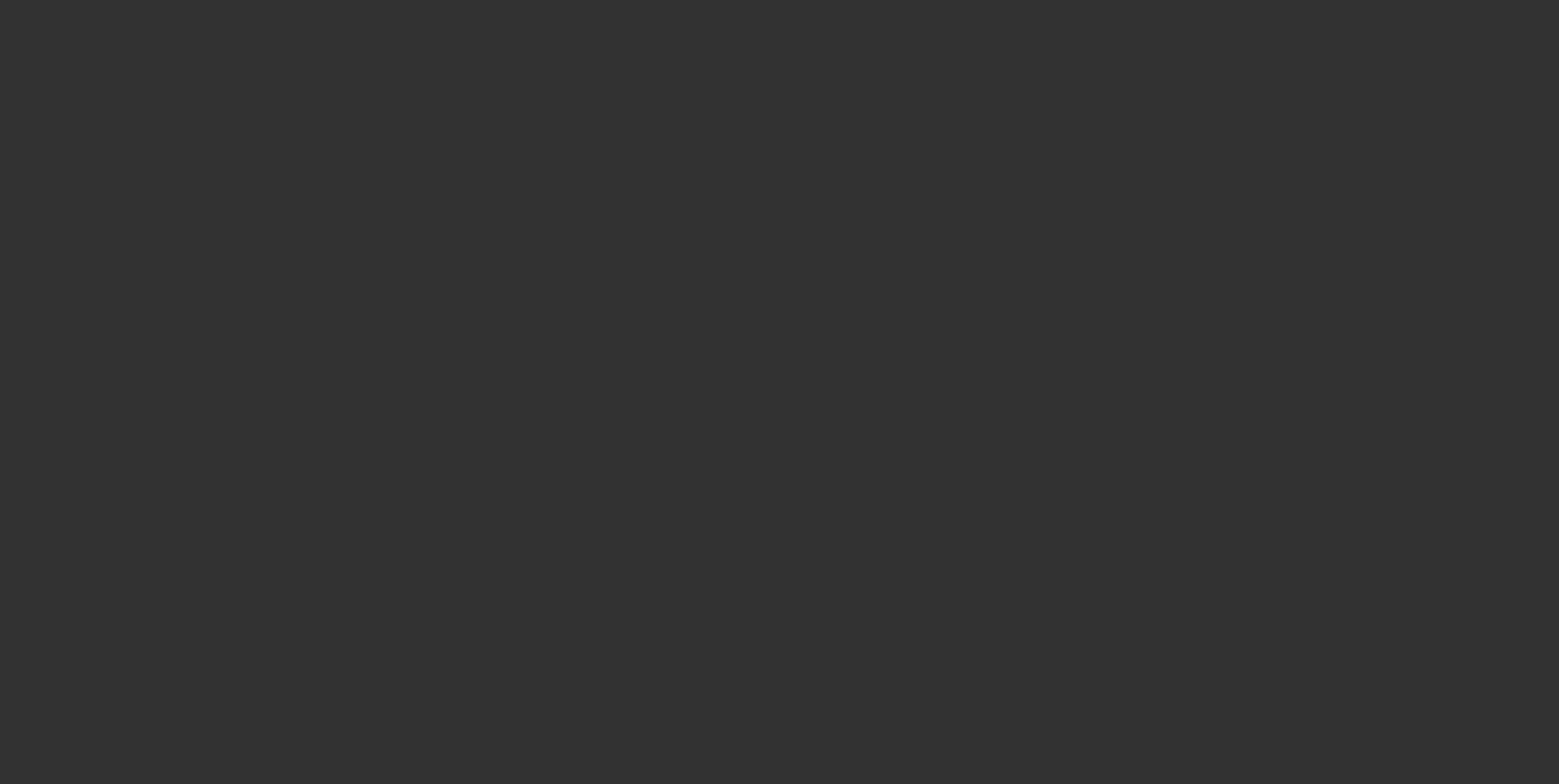
select select "2"
select select "0.1"
select select "4"
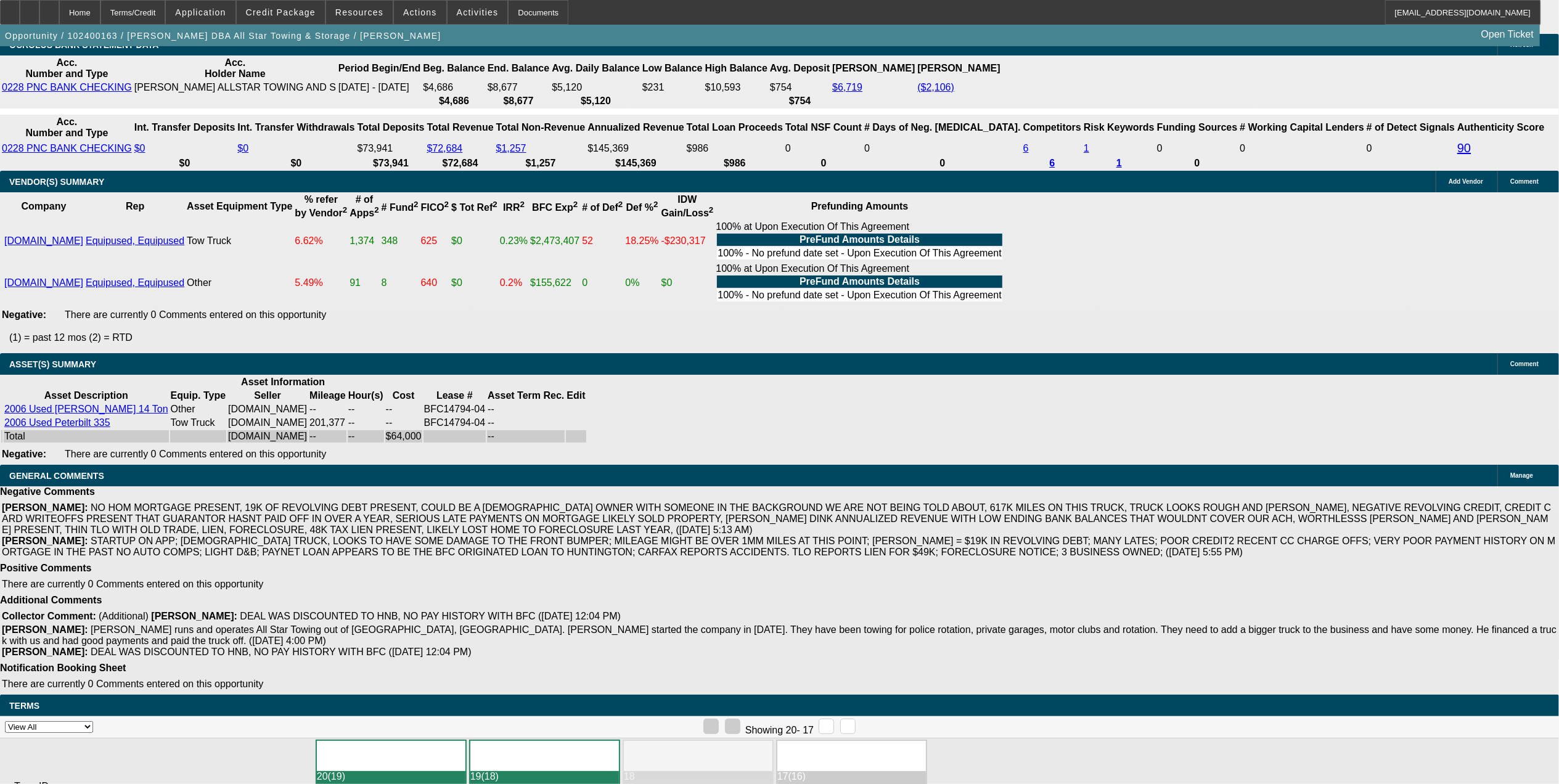
scroll to position [2483, 0]
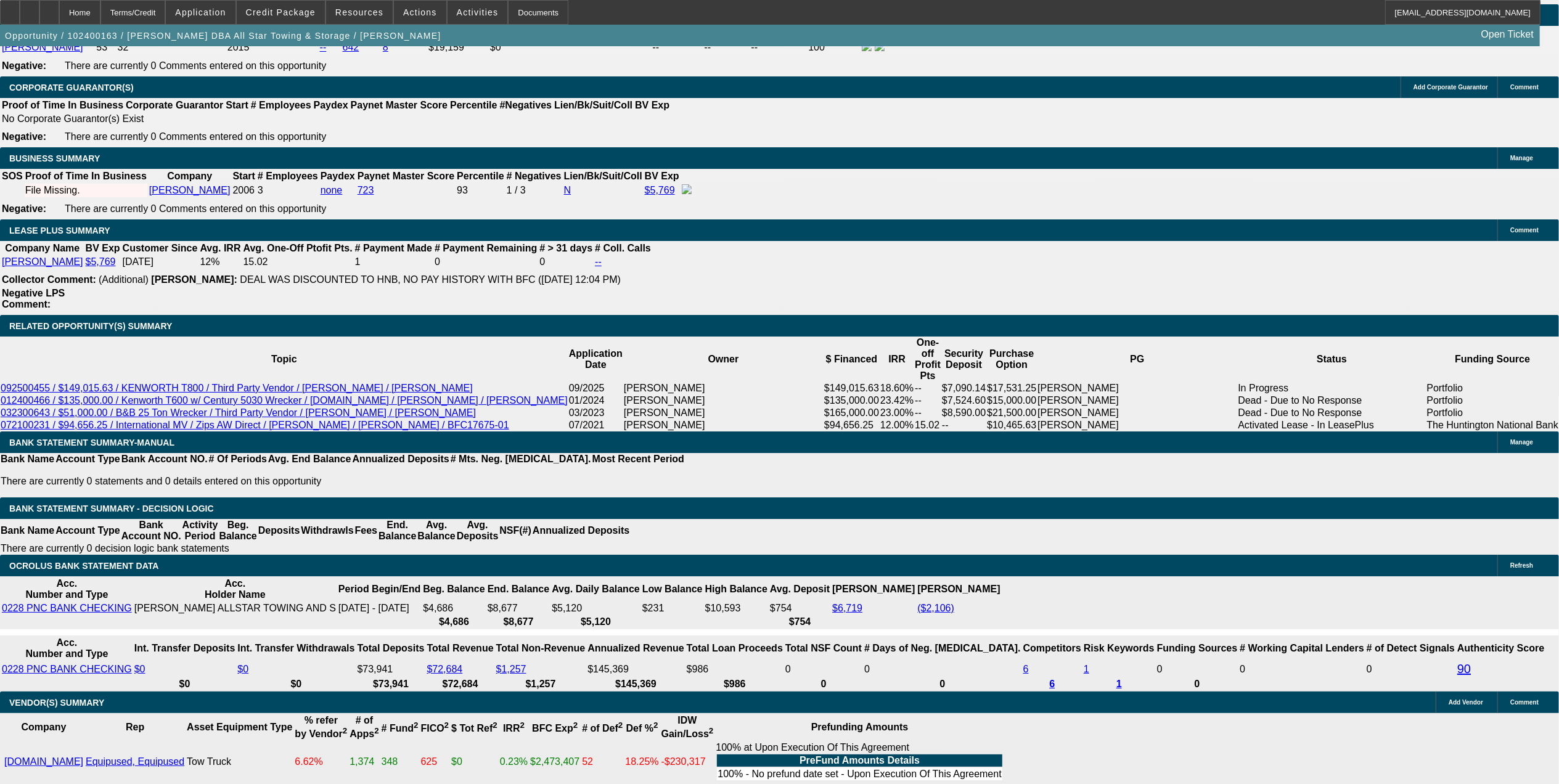
scroll to position [1907, 0]
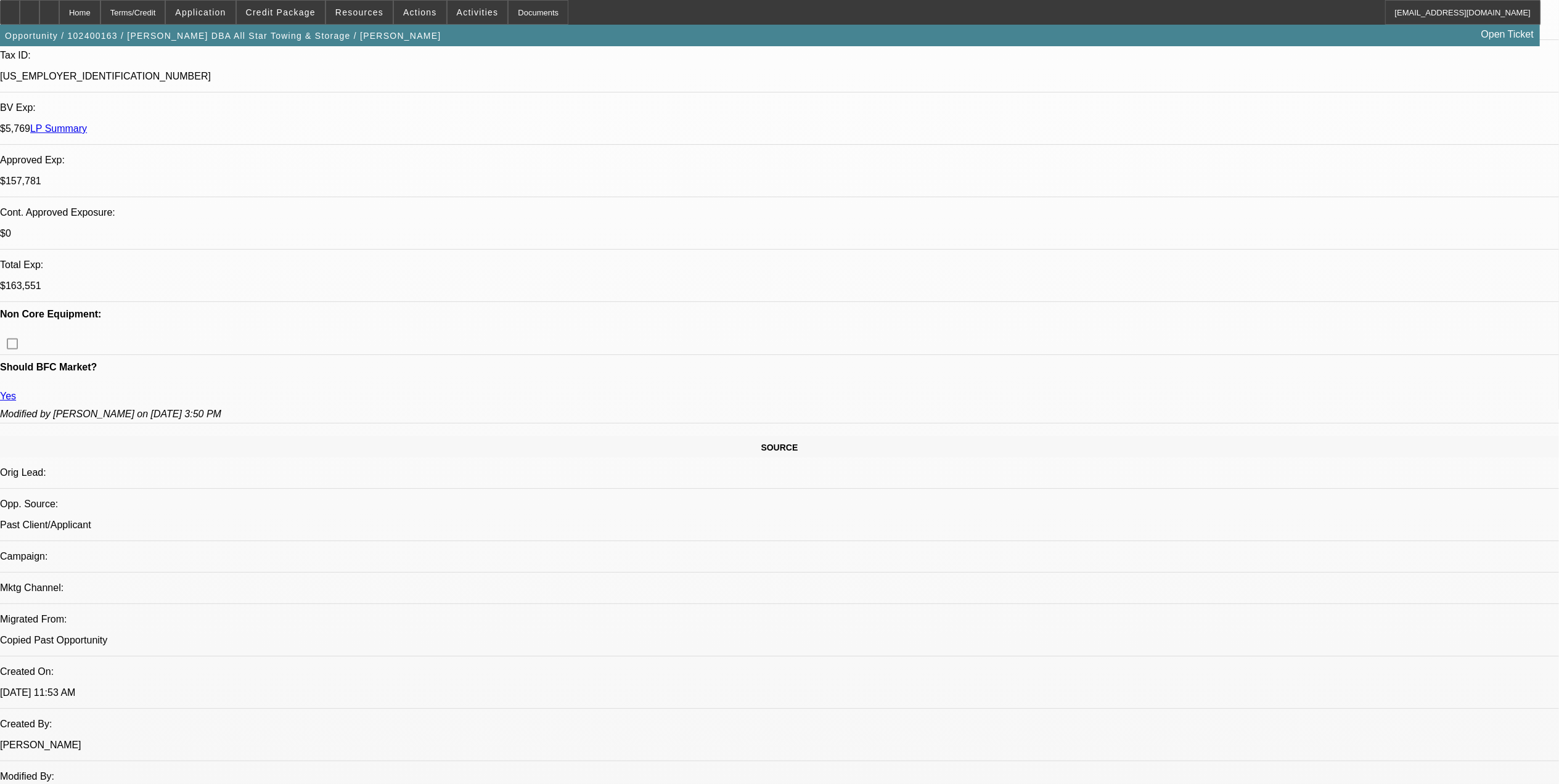
scroll to position [346, 0]
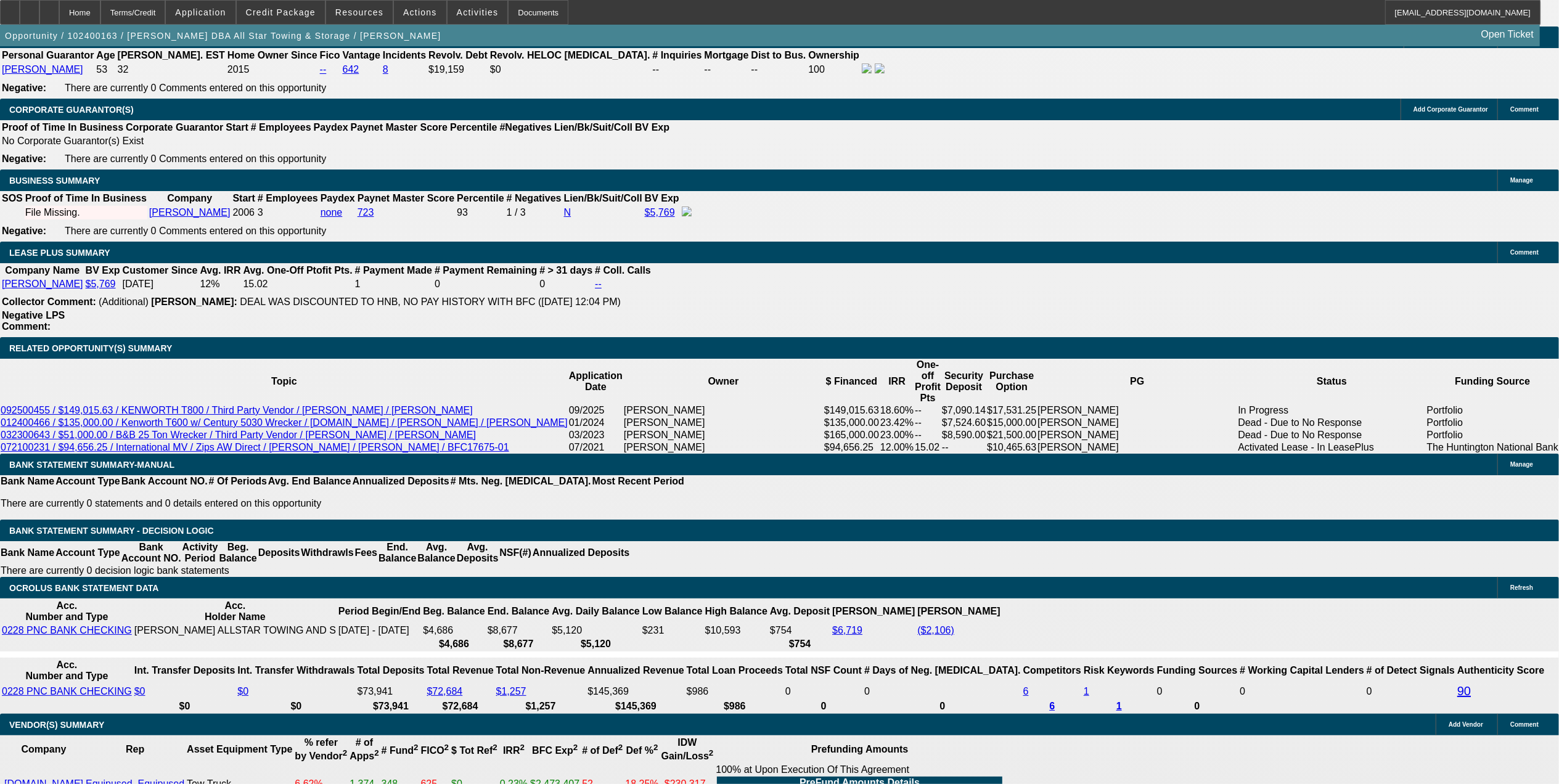
scroll to position [1907, 0]
